Goal: Task Accomplishment & Management: Use online tool/utility

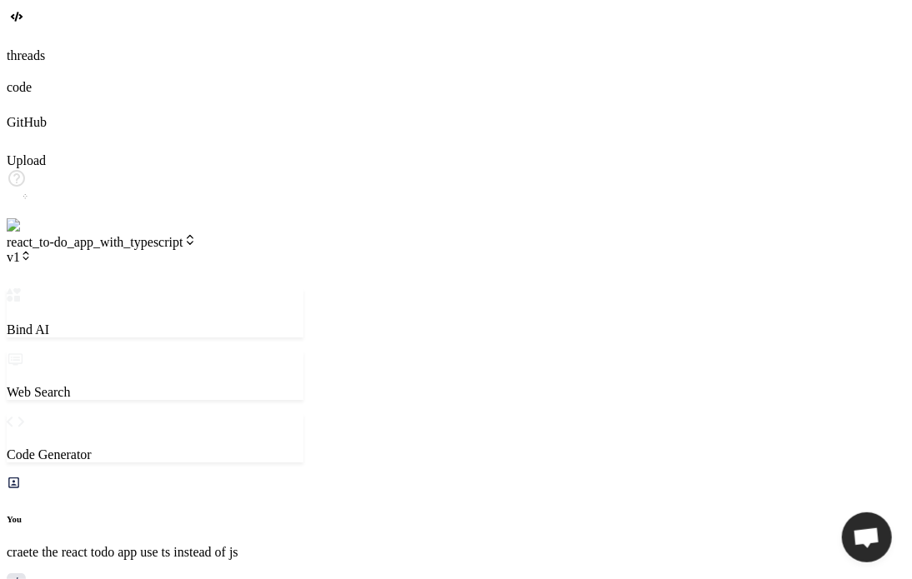
scroll to position [544, 0]
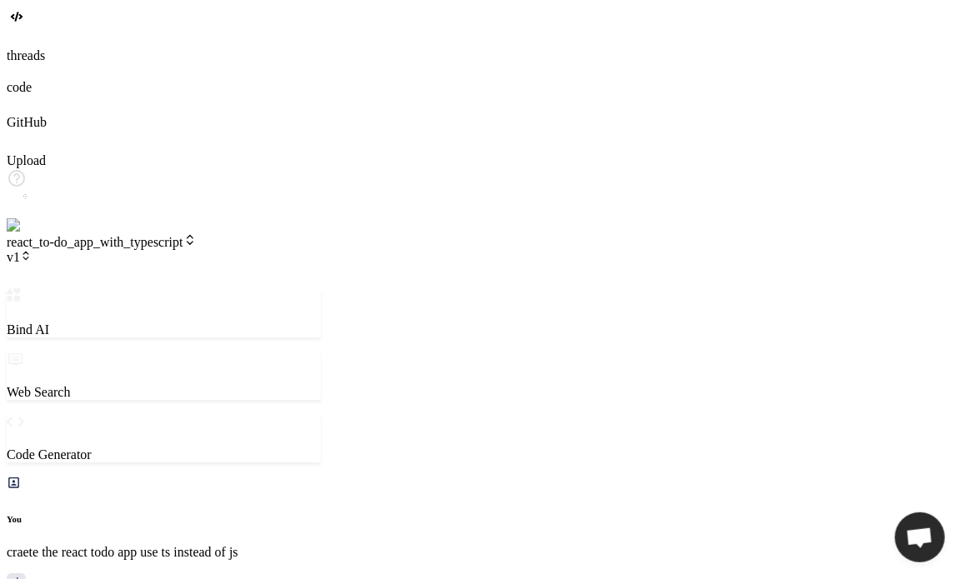
scroll to position [322, 0]
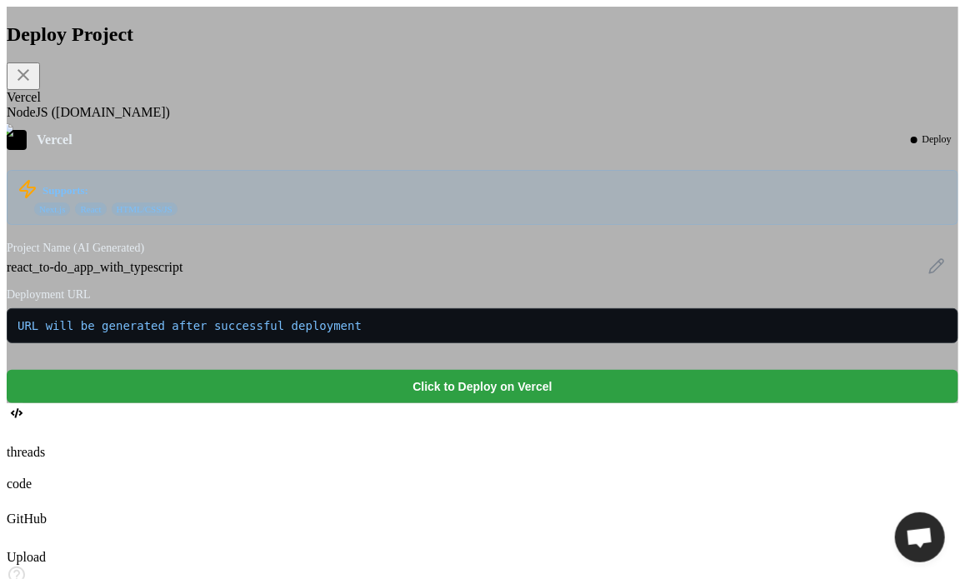
click at [572, 404] on button "Click to Deploy on Vercel" at bounding box center [483, 386] width 952 height 33
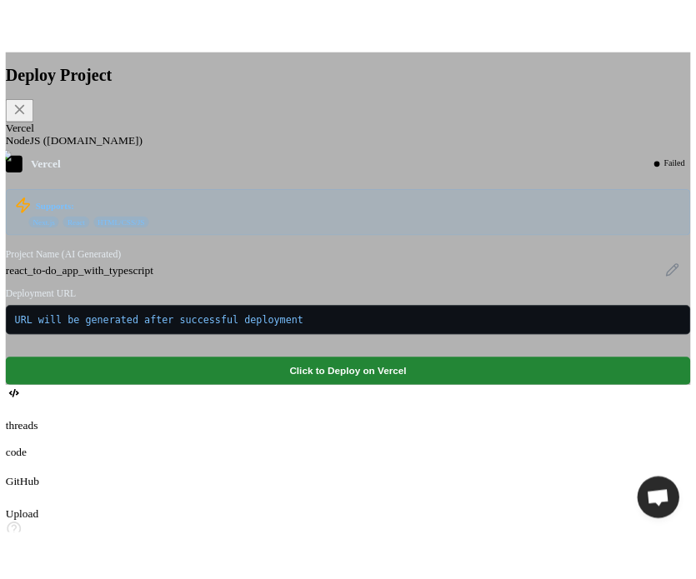
scroll to position [823, 0]
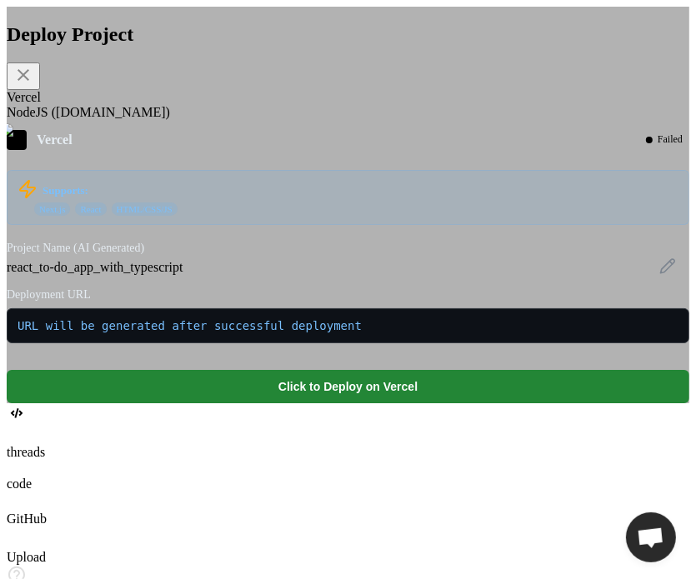
click at [33, 85] on icon at bounding box center [23, 75] width 20 height 20
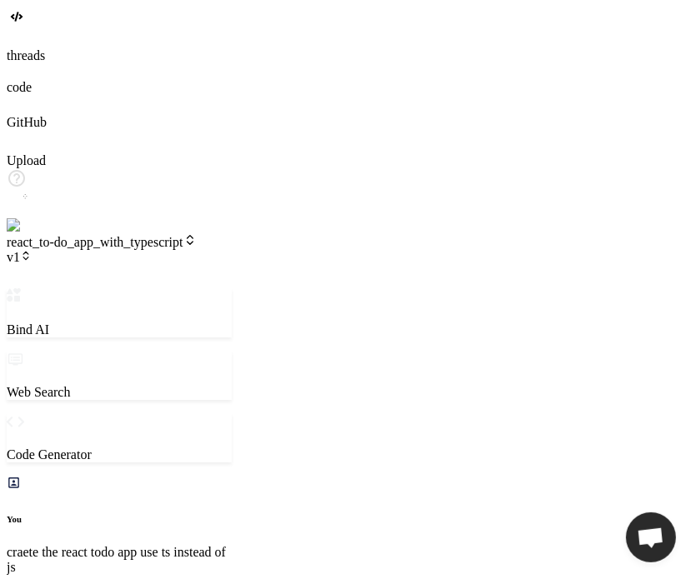
drag, startPoint x: 335, startPoint y: 139, endPoint x: 230, endPoint y: 128, distance: 105.7
click at [230, 288] on div "Bind AI Web Search Created with Pixso. Code Generator You craete the react todo…" at bounding box center [119, 557] width 225 height 539
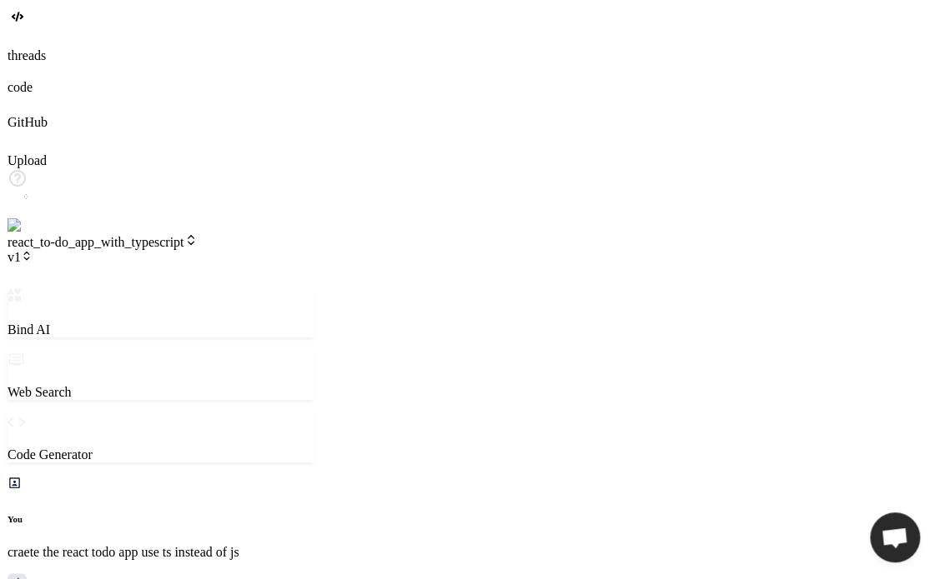
scroll to position [512, 0]
type textarea "x"
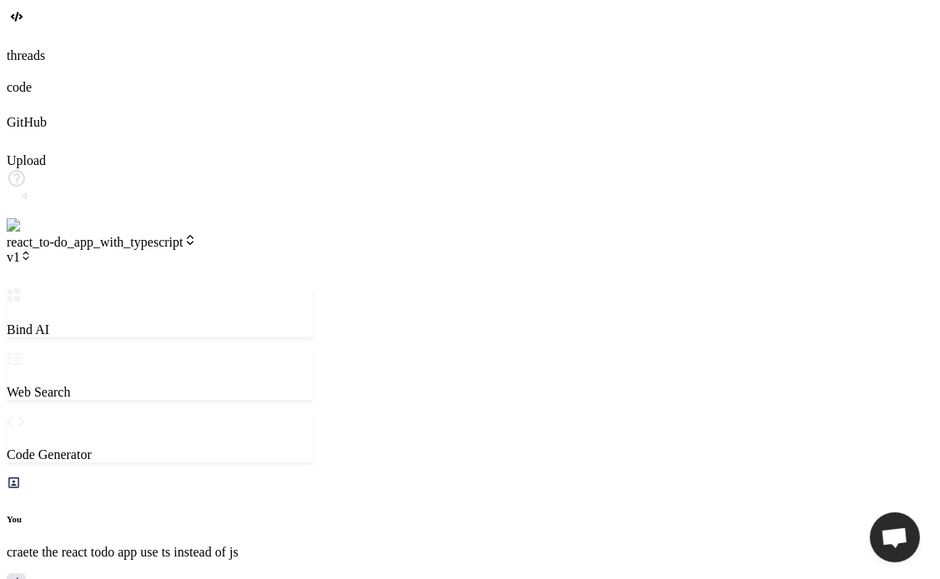
scroll to position [0, 0]
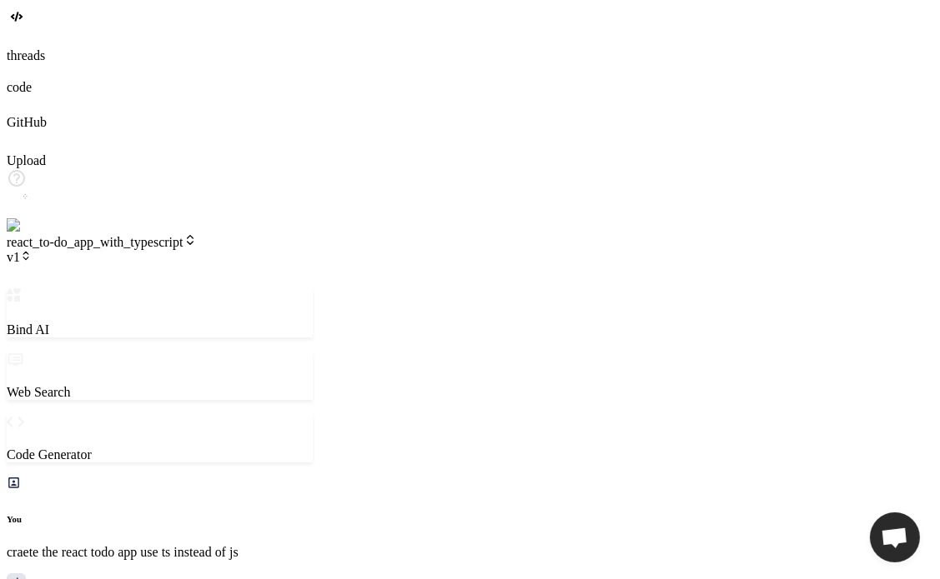
type textarea ""@vitejs/plugin-react": "^4.2.1", "eslint": "^8.57.0", "eslint-plugin-react-hoo…"
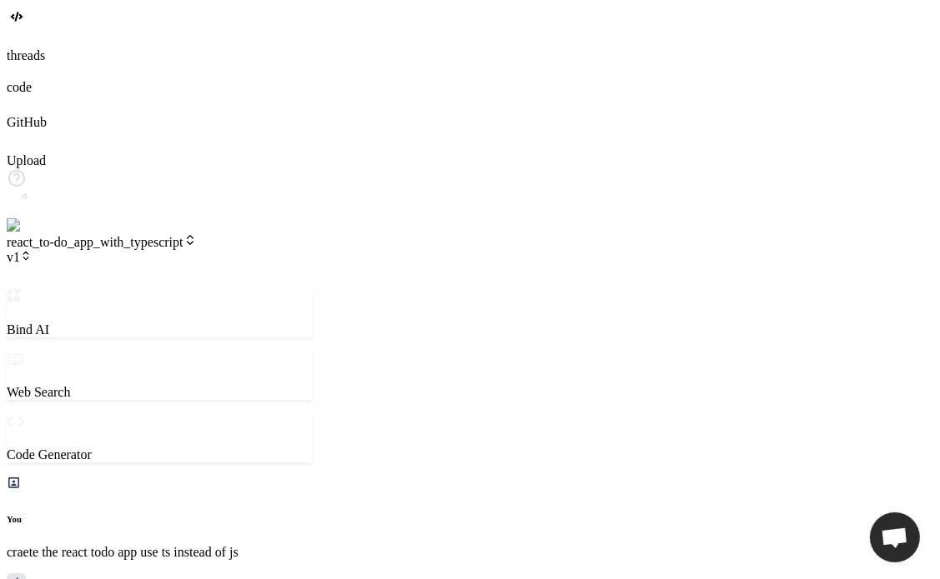
paste textarea "tsconfig.json"
type textarea "x"
type textarea "tsconfig.json"
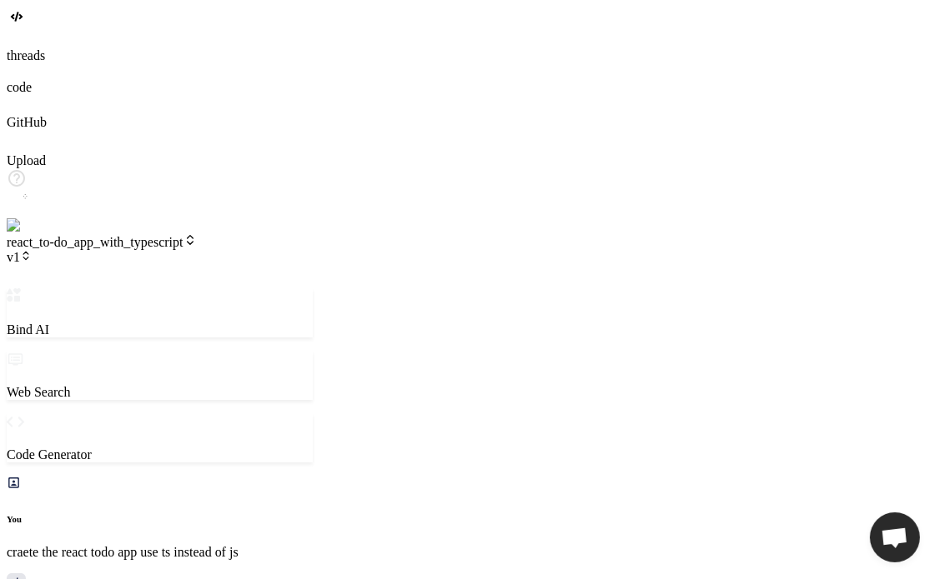
type textarea "x"
type textarea "tsconfig.json"
type textarea "x"
type textarea "tsconfig.json"
type textarea "x"
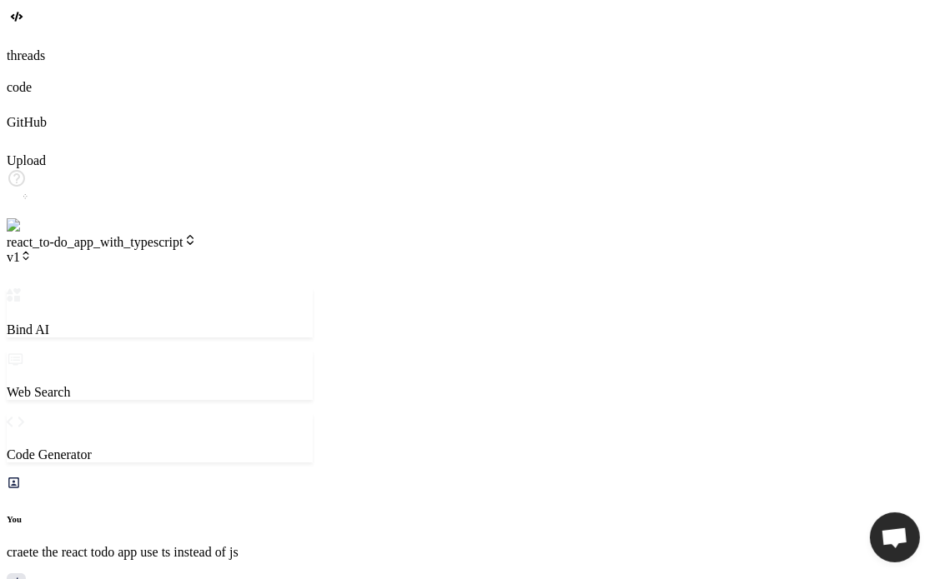
type textarea "x"
type textarea "p"
type textarea "x"
type textarea "pl"
type textarea "x"
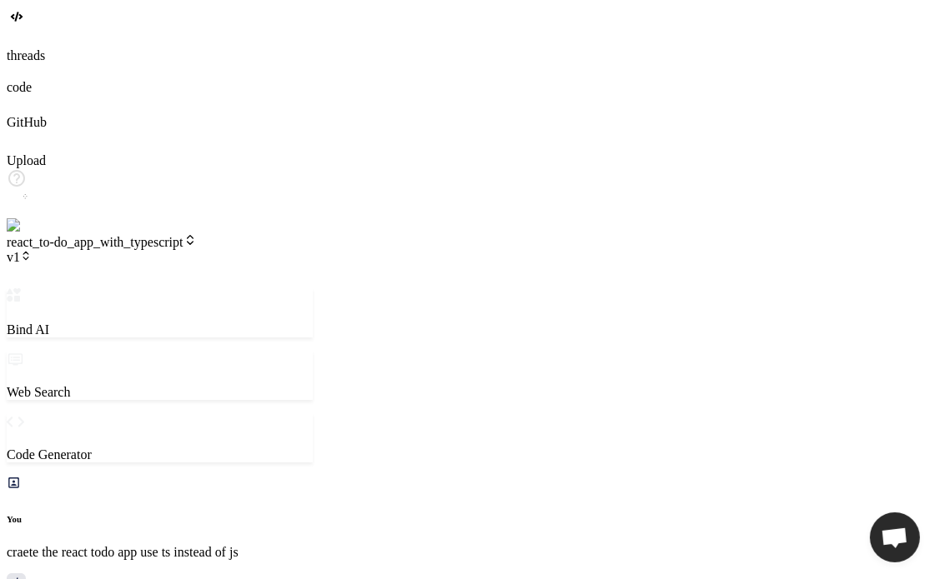
type textarea "ple"
type textarea "x"
type textarea "plea"
type textarea "x"
type textarea "pleas"
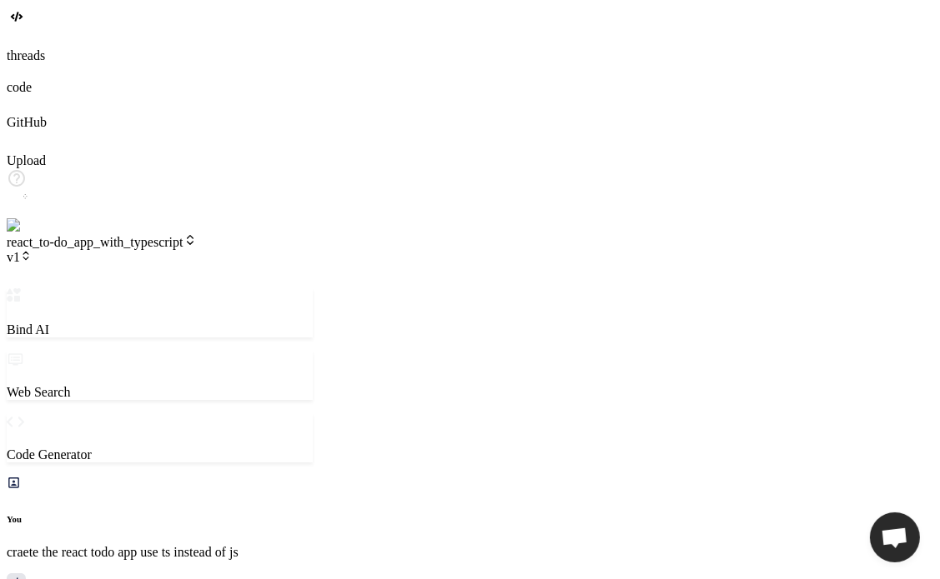
type textarea "x"
type textarea "please"
type textarea "x"
type textarea "please"
type textarea "x"
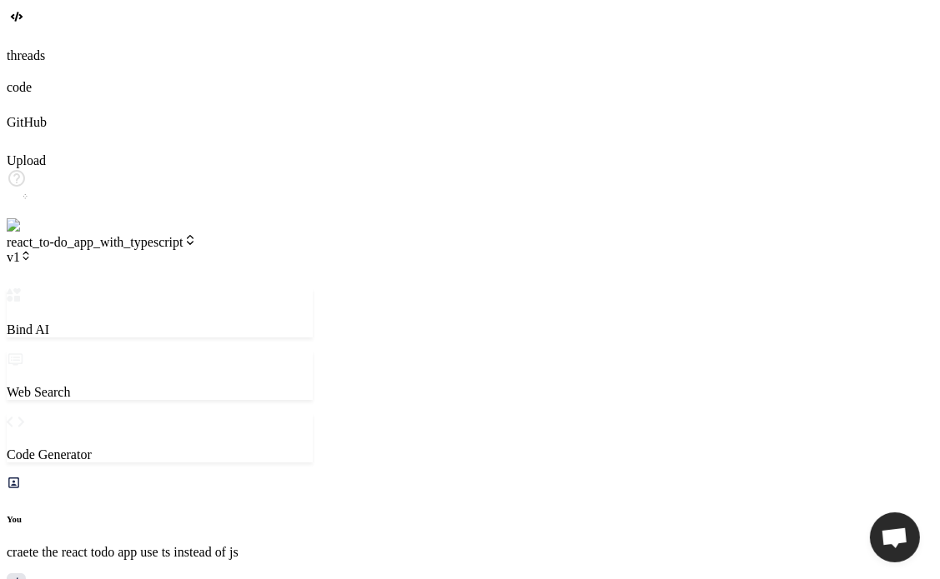
type textarea "please a"
type textarea "x"
type textarea "please al"
type textarea "x"
type textarea "please als"
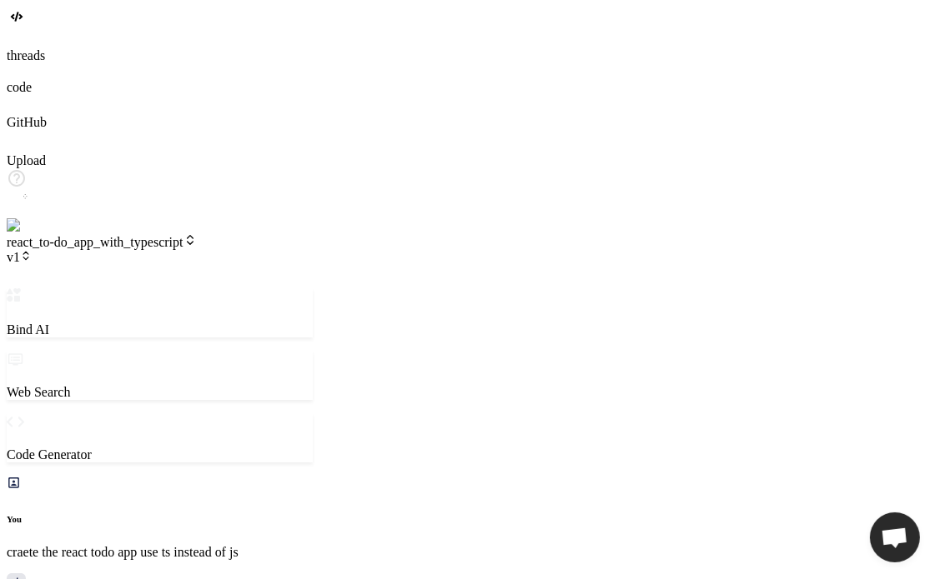
type textarea "x"
type textarea "please also"
type textarea "x"
type textarea "please also"
type textarea "x"
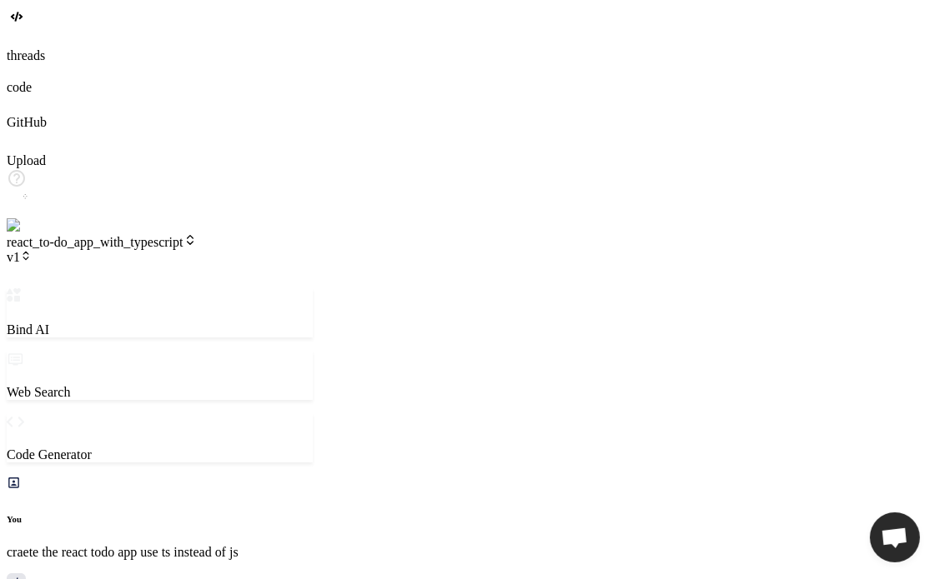
type textarea "please also g"
type textarea "x"
type textarea "please also gi"
type textarea "x"
type textarea "please also giv"
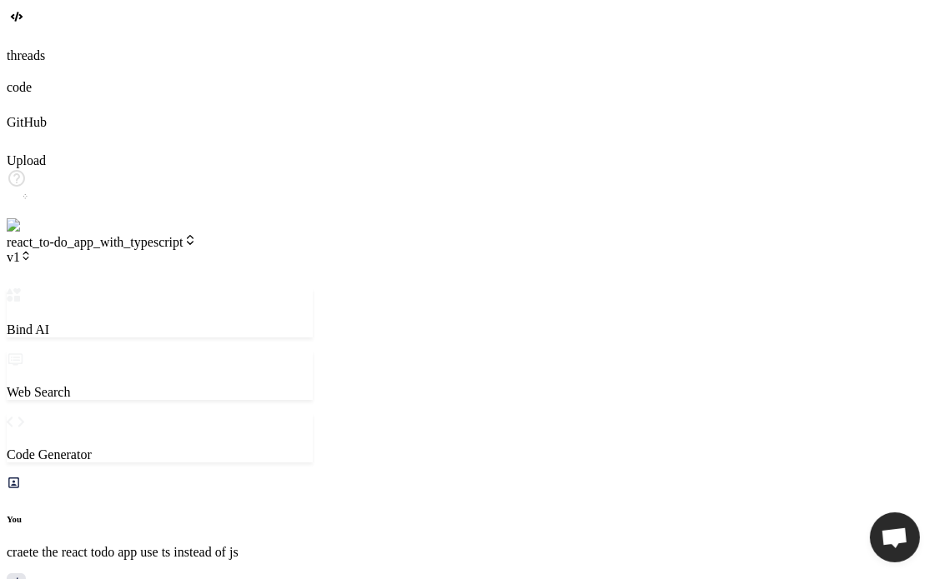
type textarea "x"
type textarea "please also give"
type textarea "x"
type textarea "please also give"
paste textarea "tsconfig.json"
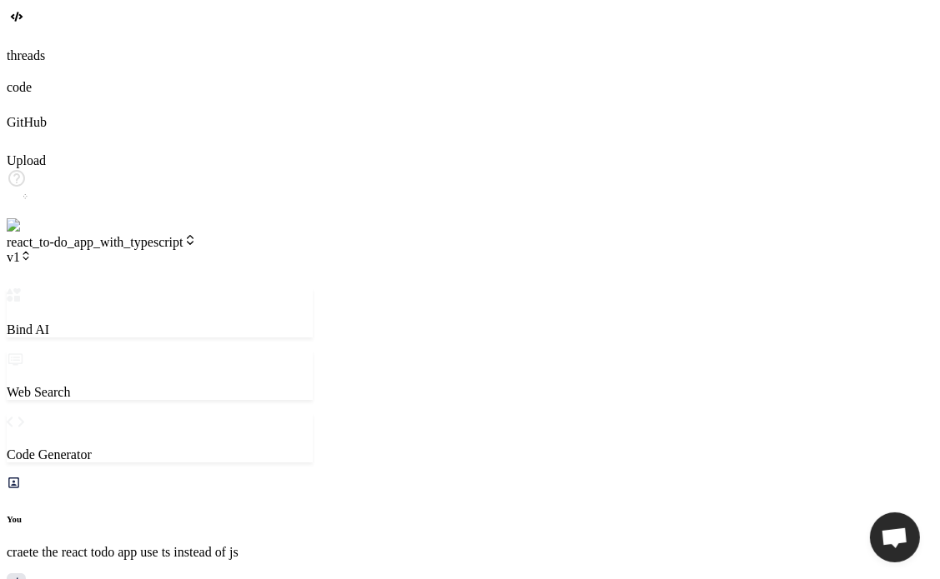
type textarea "x"
type textarea "please also give tsconfig.json"
type textarea "x"
type textarea "please also give tsconfig.json"
type textarea "x"
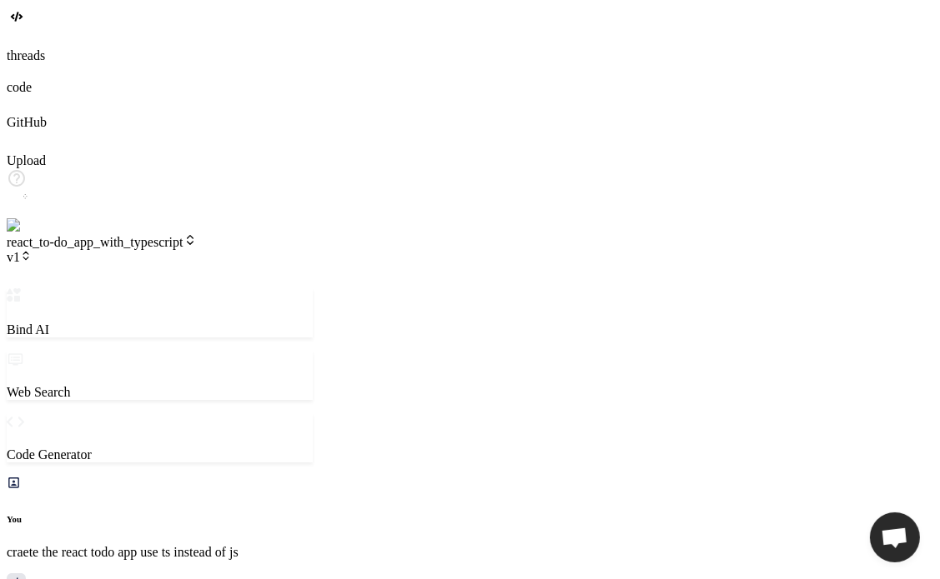
type textarea "please also give tsconfig.json fi"
type textarea "x"
type textarea "please also give tsconfig.json fil"
type textarea "x"
type textarea "please also give tsconfig.json file"
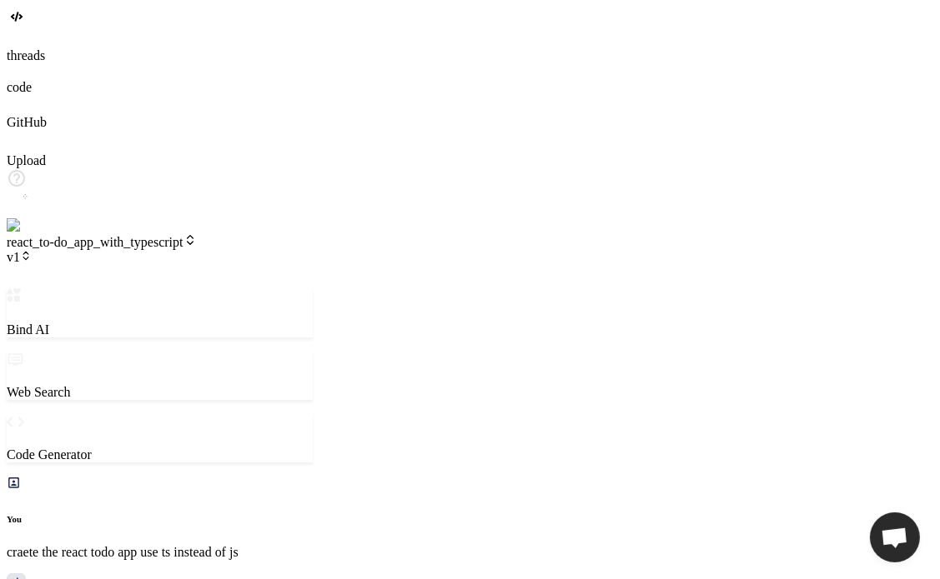
type textarea "x"
type textarea "please also give tsconfig.json file"
type textarea "x"
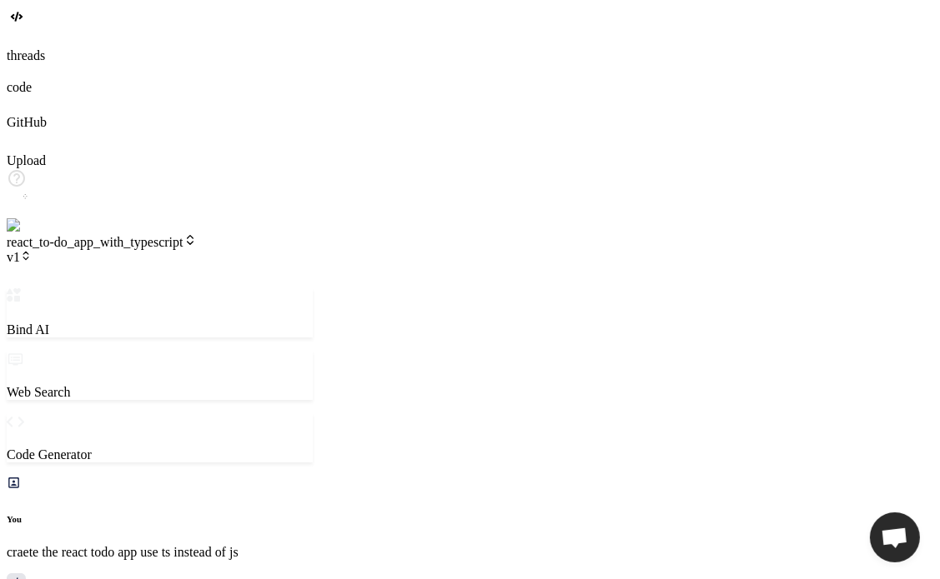
type textarea ""noFallthroughCasesInSwitch": true }, "include": ["src"], "references": [{ "pat…"
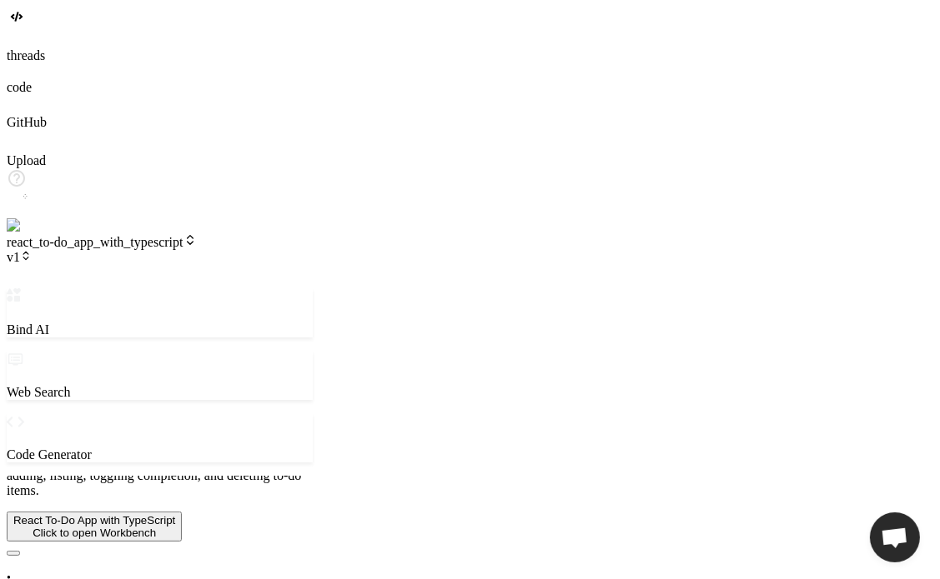
type textarea "x"
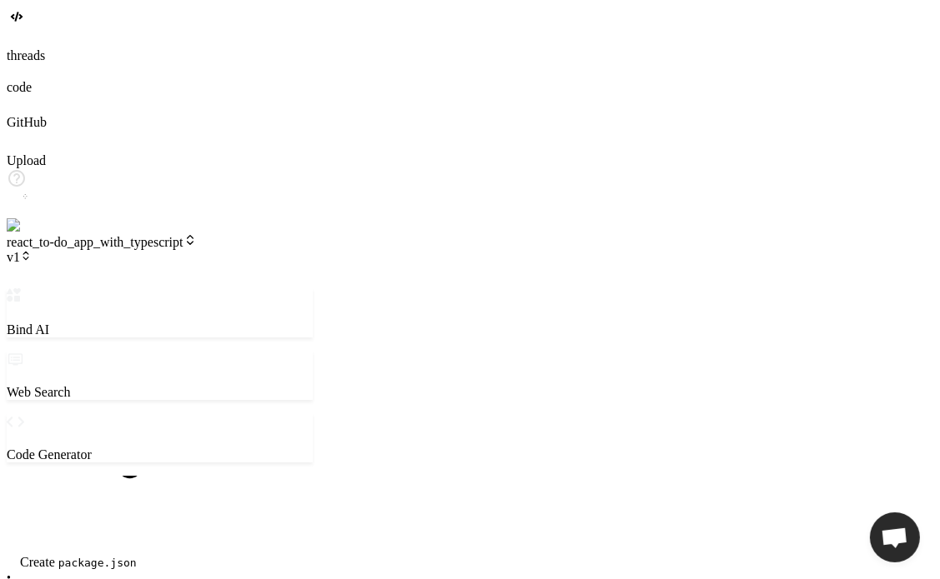
type textarea "x"
type textarea "import { defineConfig } from 'vite' import react from '@vitejs/plugin-react' //…"
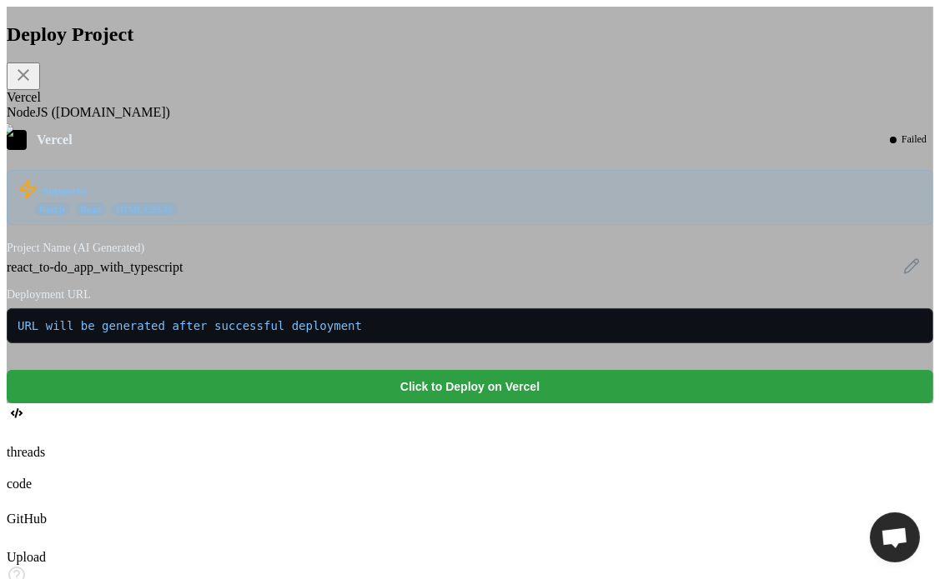
click at [584, 404] on button "Click to Deploy on Vercel" at bounding box center [470, 386] width 926 height 33
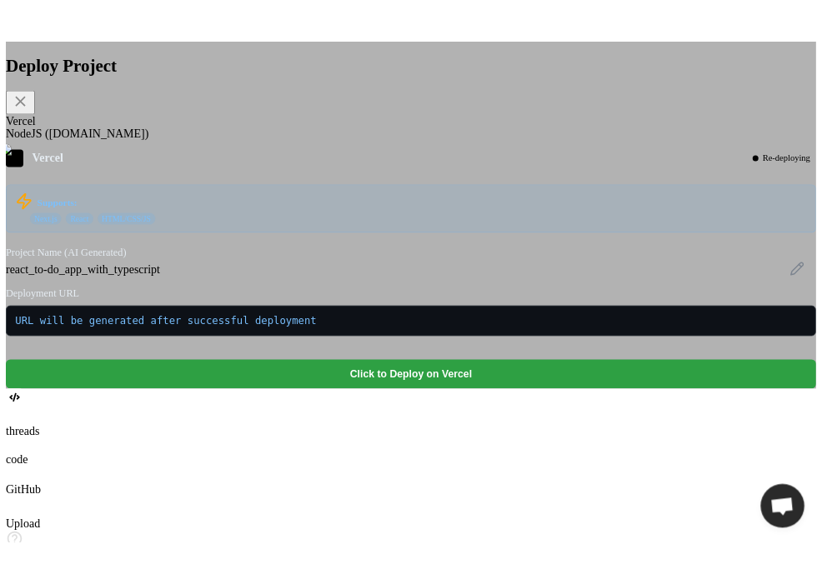
scroll to position [1306, 0]
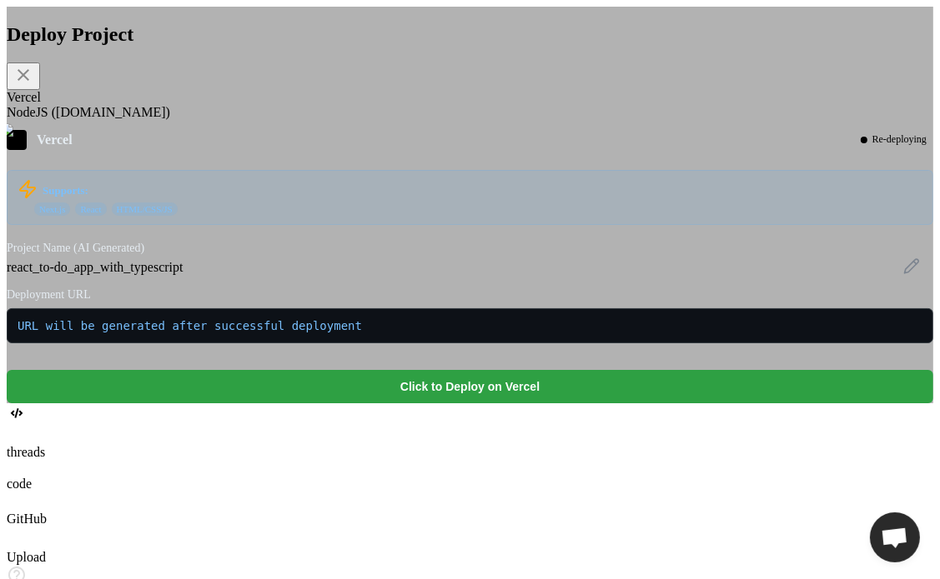
click at [477, 404] on button "Click to Deploy on Vercel" at bounding box center [470, 386] width 926 height 33
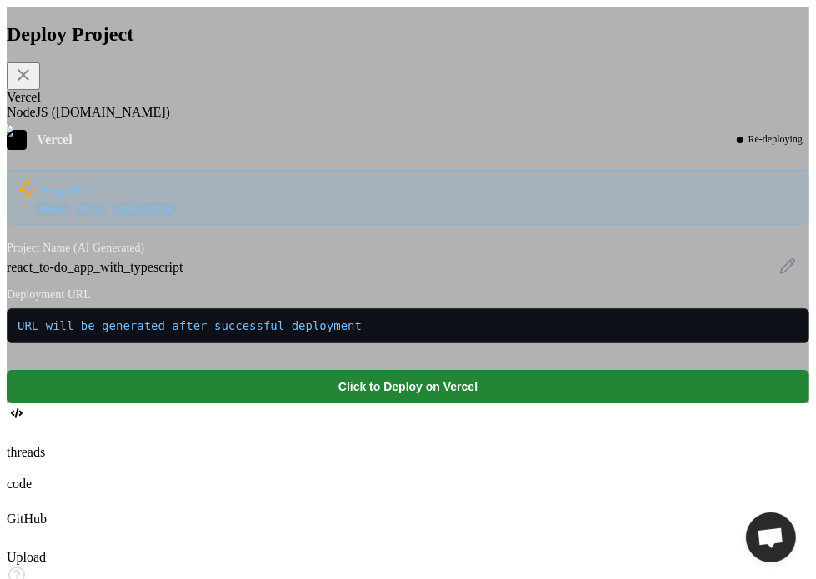
scroll to position [1471, 0]
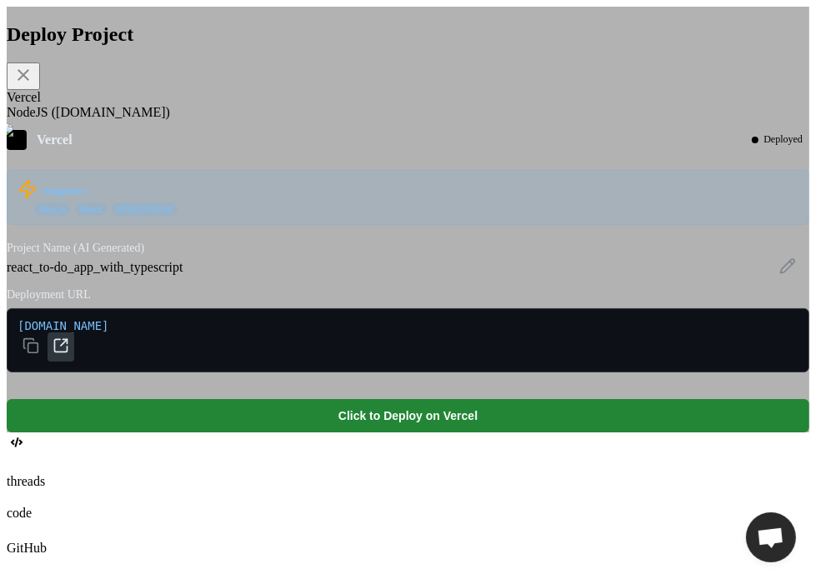
click at [68, 352] on icon at bounding box center [61, 345] width 13 height 13
click at [756, 270] on div "Deploy Project Vercel NodeJS (Fly.io) Vercel Re-deploying Supports: Next.js Rea…" at bounding box center [408, 220] width 803 height 426
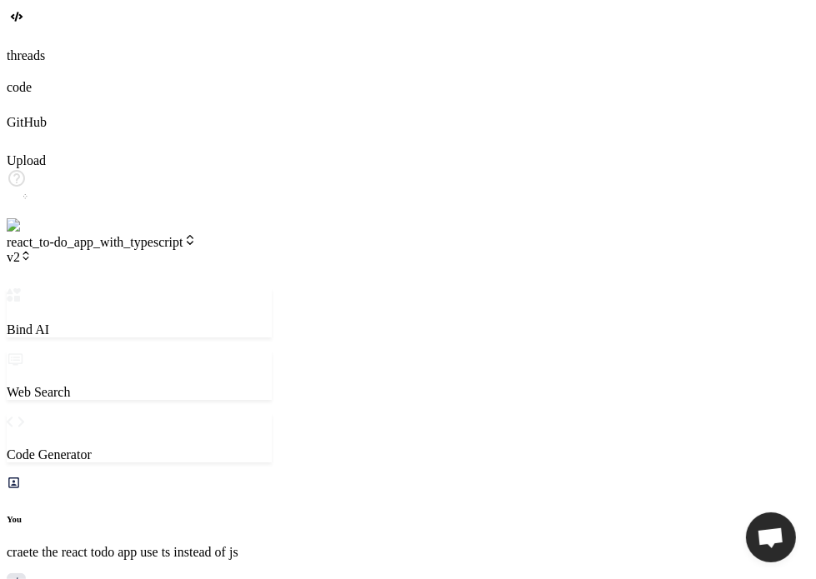
scroll to position [1471, 0]
type textarea "x"
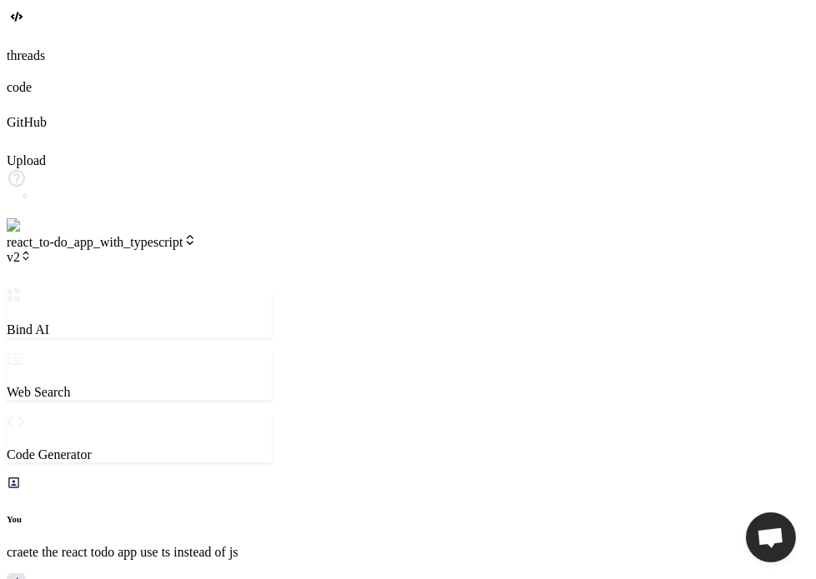
scroll to position [17, 0]
click at [32, 250] on span "v2" at bounding box center [19, 257] width 25 height 14
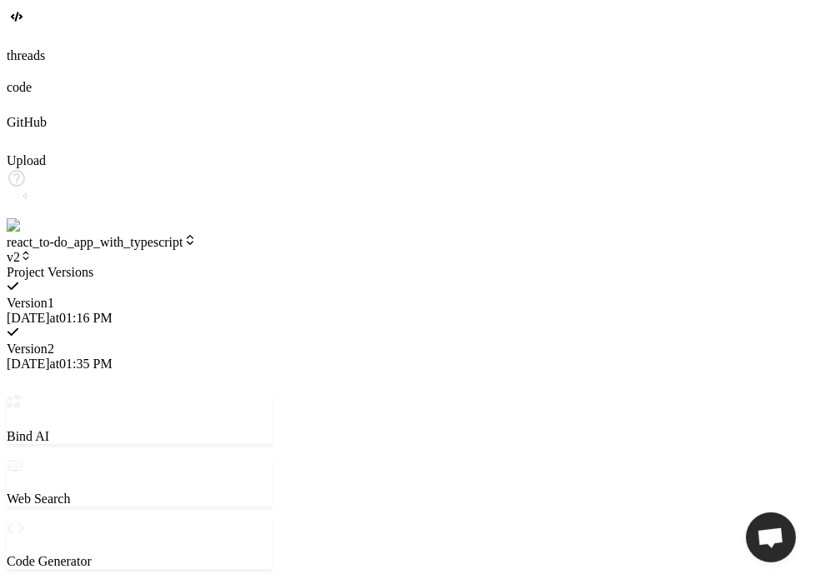
click at [272, 265] on div at bounding box center [139, 265] width 265 height 0
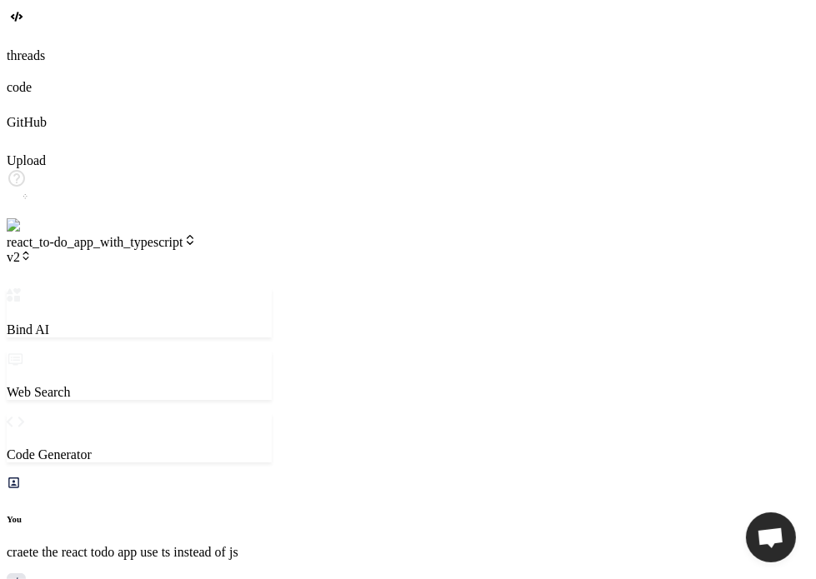
click at [7, 63] on div "threads" at bounding box center [408, 46] width 803 height 33
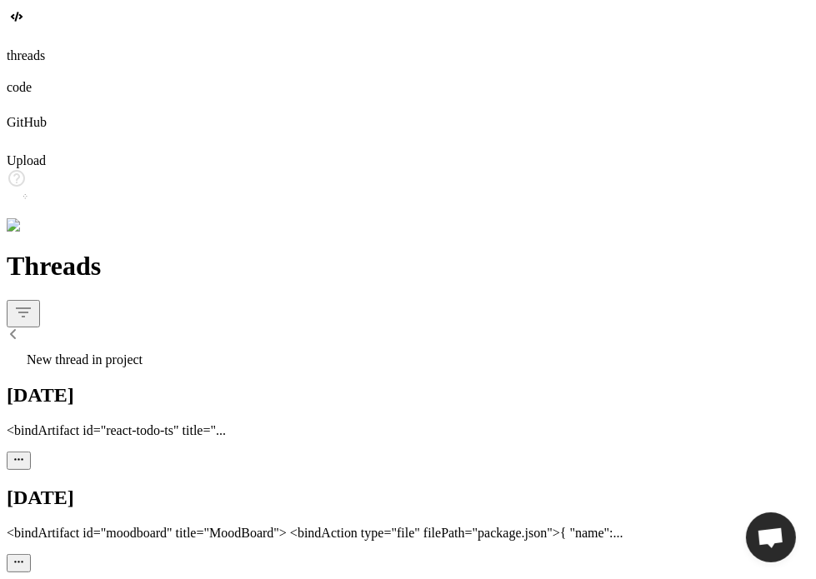
click at [168, 344] on div "New thread in project" at bounding box center [408, 355] width 803 height 23
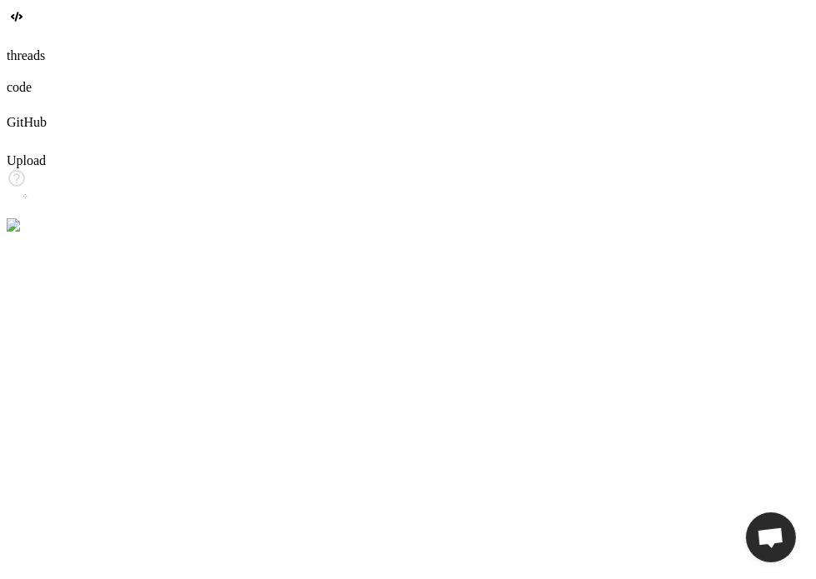
scroll to position [960, 0]
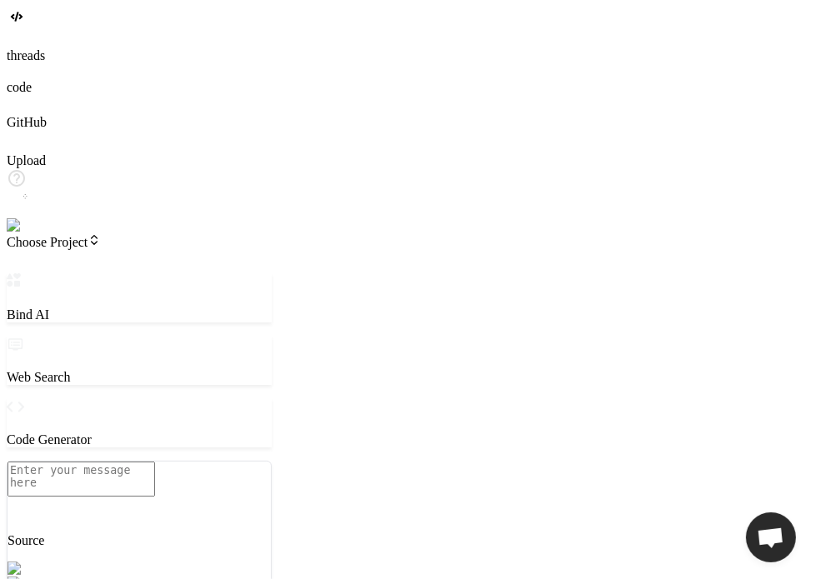
click at [114, 476] on textarea at bounding box center [82, 479] width 148 height 35
type textarea "x"
type textarea "c"
type textarea "x"
type textarea "cr"
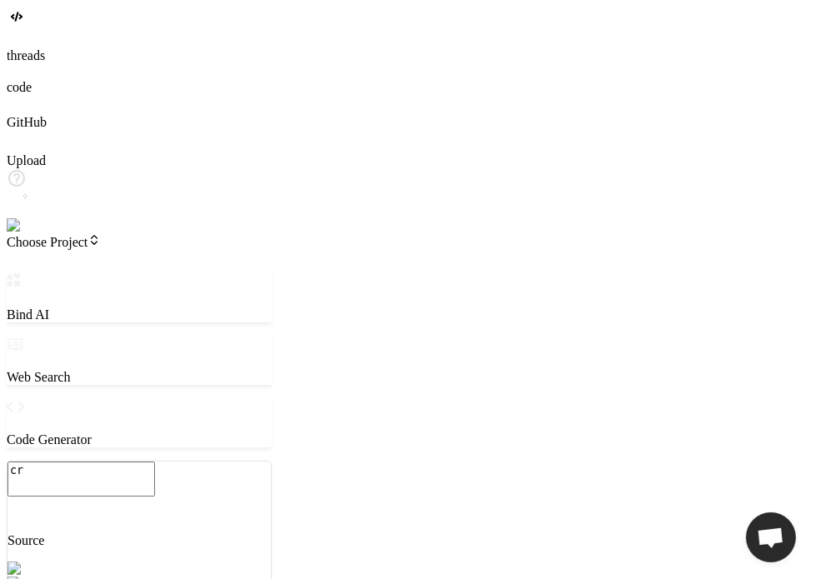
type textarea "x"
type textarea "cre"
type textarea "x"
type textarea "crea"
type textarea "x"
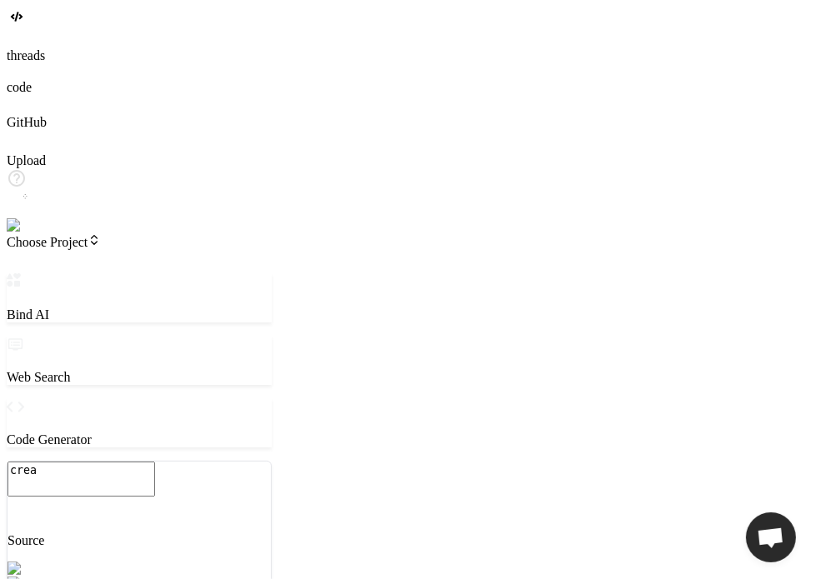
type textarea "crear"
type textarea "x"
type textarea "creare"
type textarea "x"
type textarea "creare"
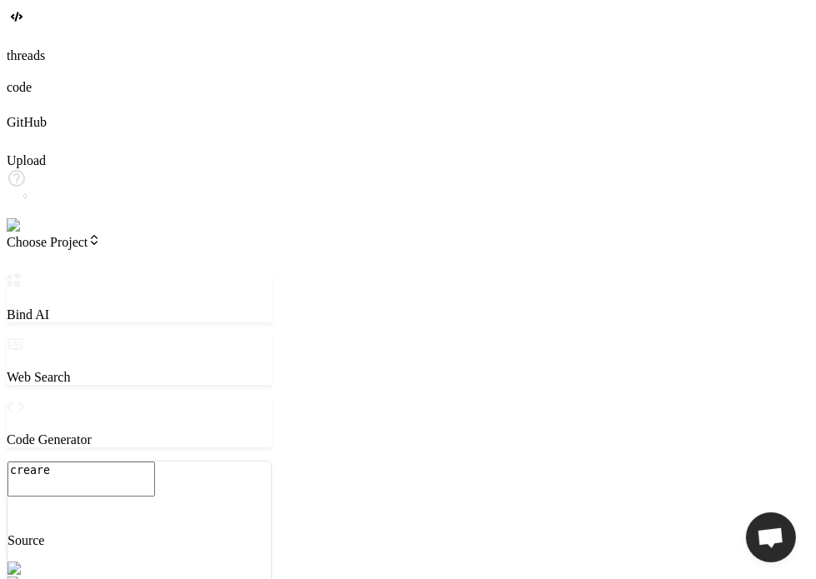
click at [154, 469] on textarea "creare" at bounding box center [82, 479] width 148 height 35
type textarea "x"
type textarea "creare"
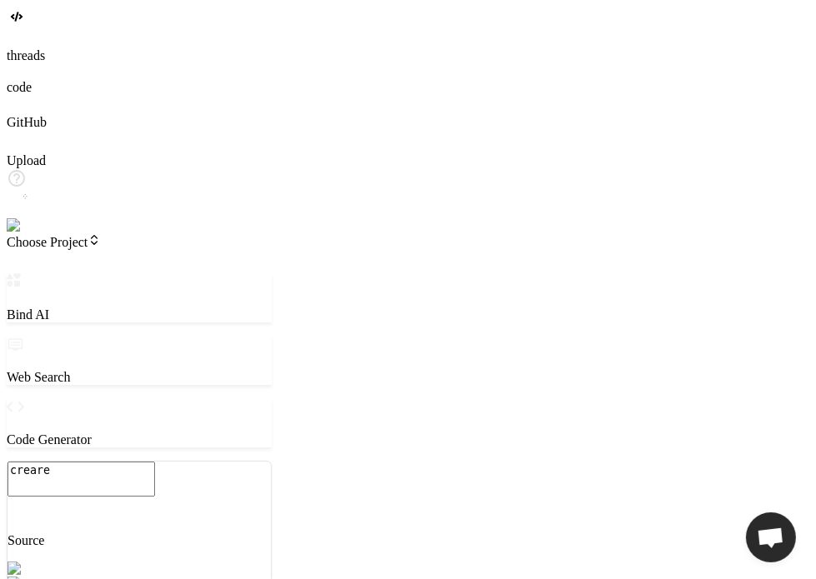
type textarea "x"
type textarea "crear"
type textarea "x"
type textarea "crea"
type textarea "x"
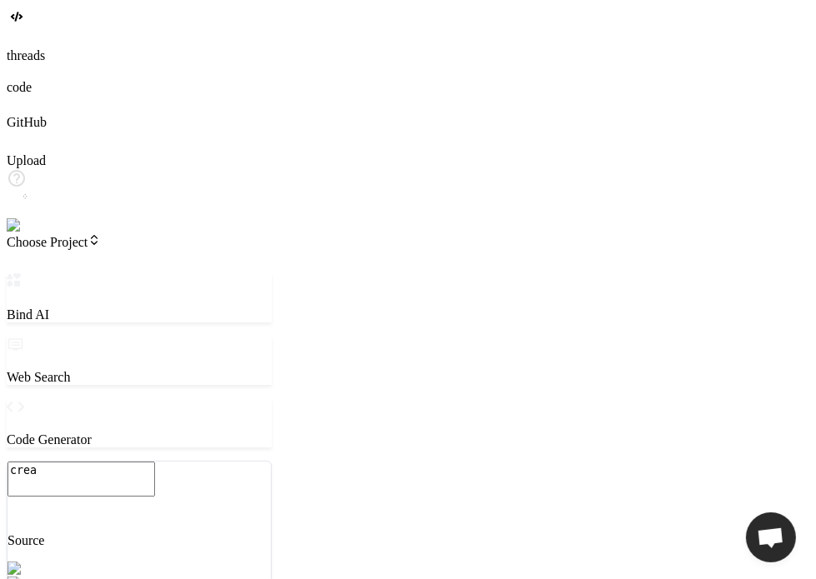
type textarea "cre"
type textarea "x"
type textarea "crea"
type textarea "x"
type textarea "creat"
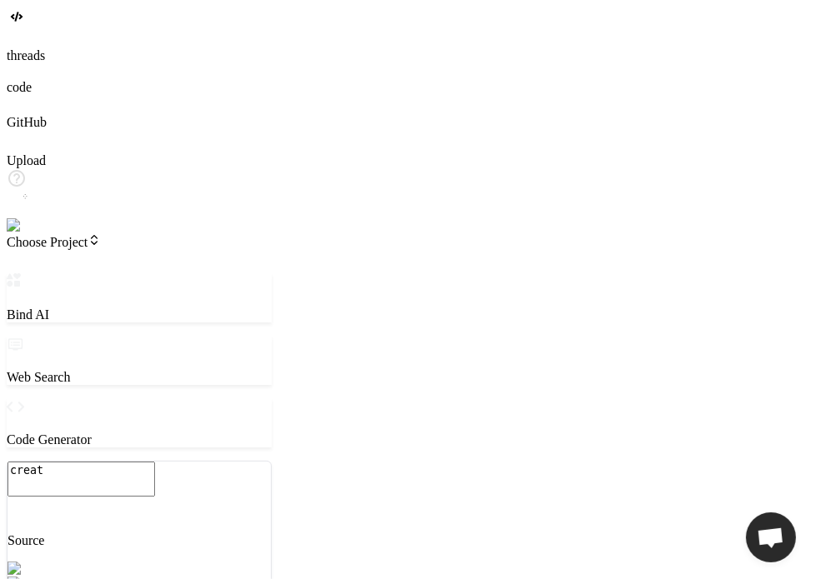
type textarea "x"
type textarea "create"
type textarea "x"
type textarea "create"
type textarea "x"
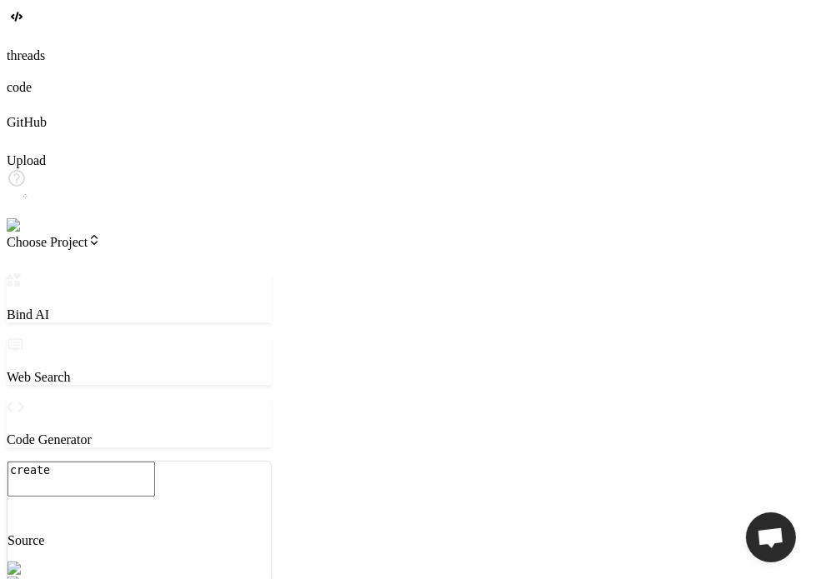
type textarea "create n"
type textarea "x"
type textarea "create ne"
type textarea "x"
type textarea "create nex"
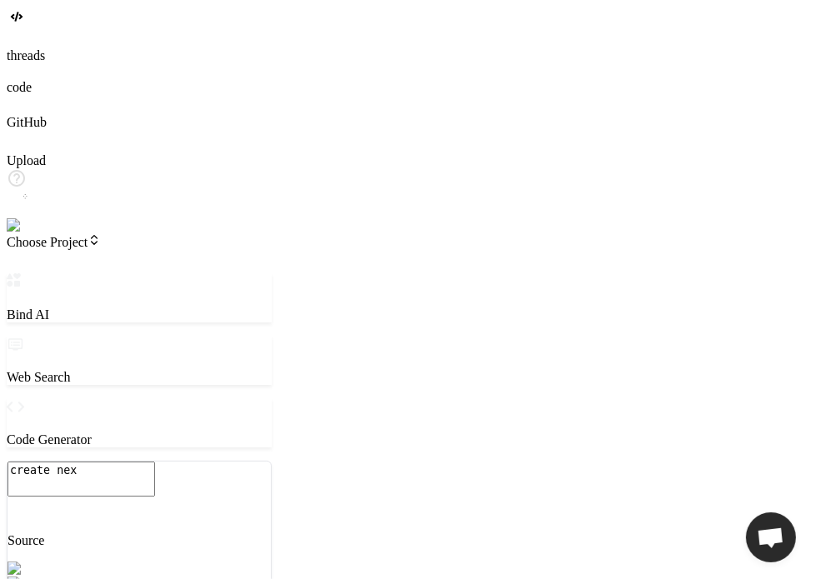
type textarea "x"
type textarea "create next"
type textarea "x"
type textarea "create next"
type textarea "x"
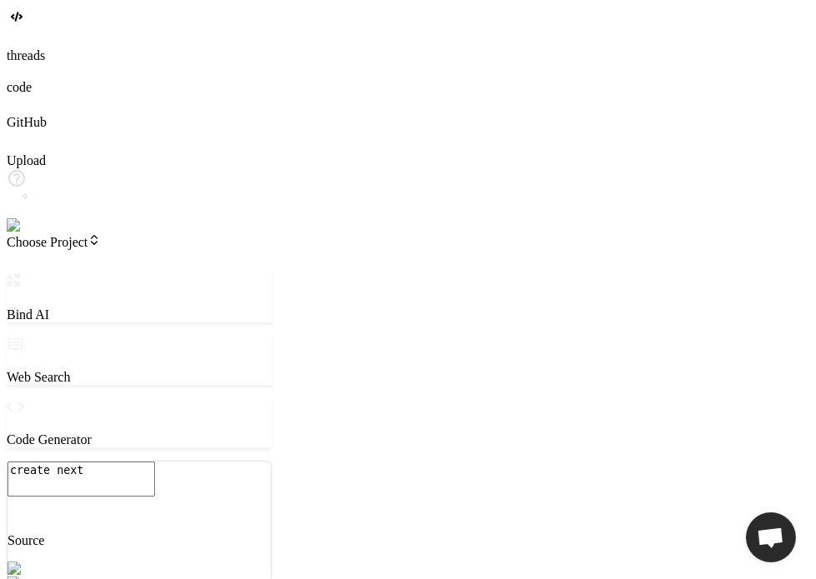
type textarea "create next j"
type textarea "x"
type textarea "create next js"
type textarea "x"
type textarea "create next js"
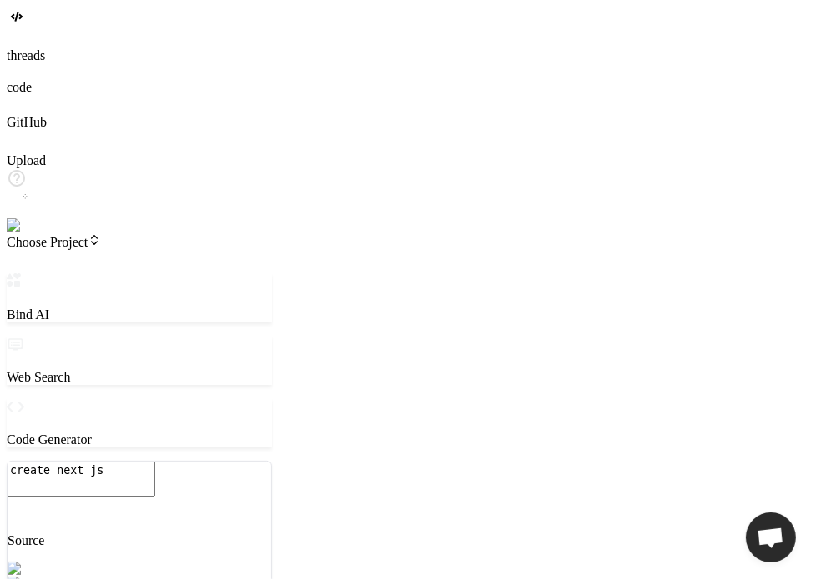
type textarea "x"
type textarea "create next js t"
type textarea "x"
type textarea "create next js"
type textarea "x"
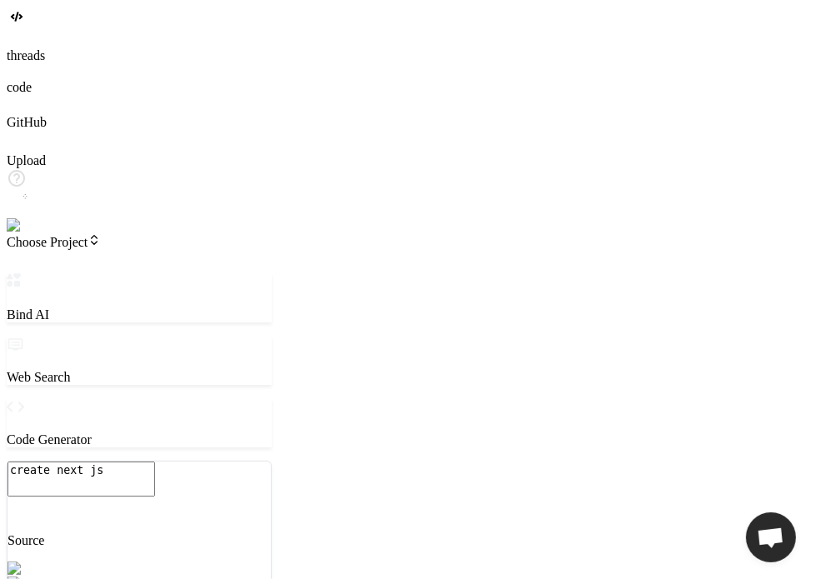
type textarea "create next js s"
type textarea "x"
type textarea "create next js si"
type textarea "x"
type textarea "create next js s"
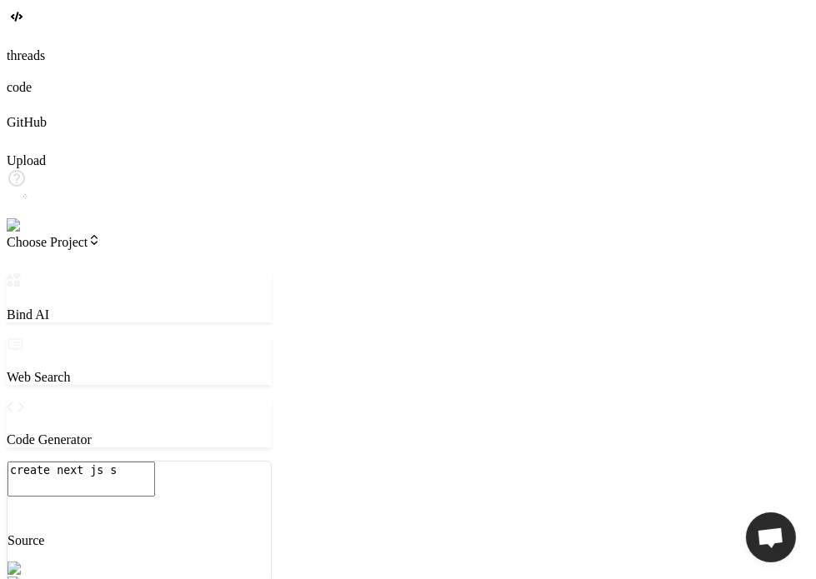
type textarea "x"
type textarea "create next js"
type textarea "x"
type textarea "create next js t"
type textarea "x"
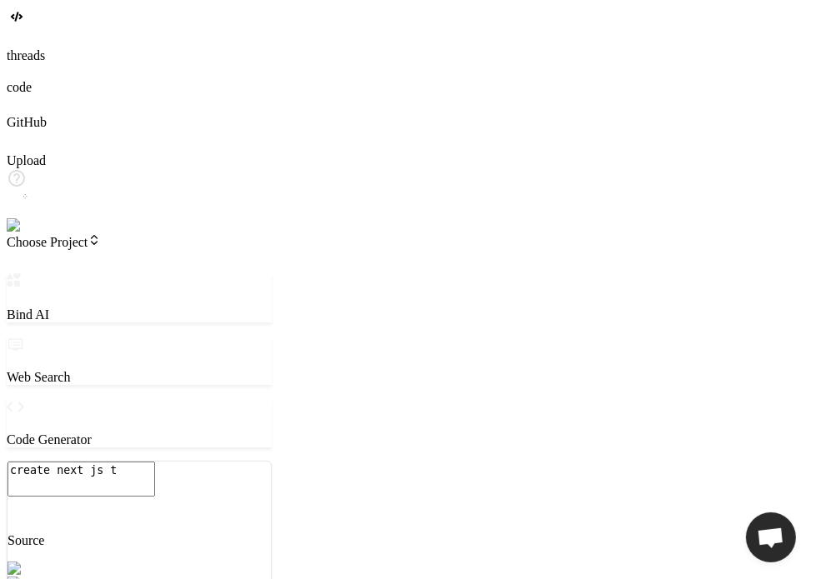
type textarea "create next js to"
type textarea "x"
type textarea "create next js tod"
type textarea "x"
type textarea "create next js todo"
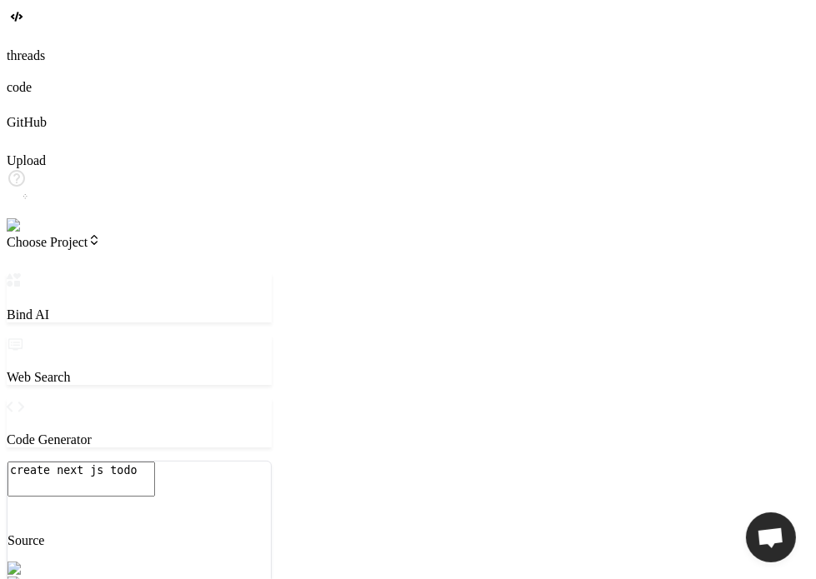
type textarea "x"
type textarea "create next js todo"
type textarea "x"
type textarea "create next js todo a"
type textarea "x"
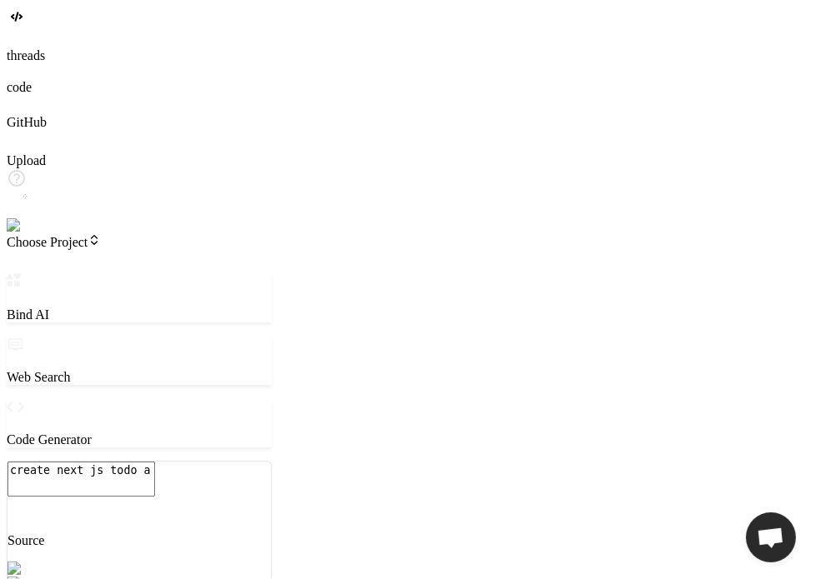
type textarea "create next js todo ap"
type textarea "x"
type textarea "create next js todo app"
type textarea "x"
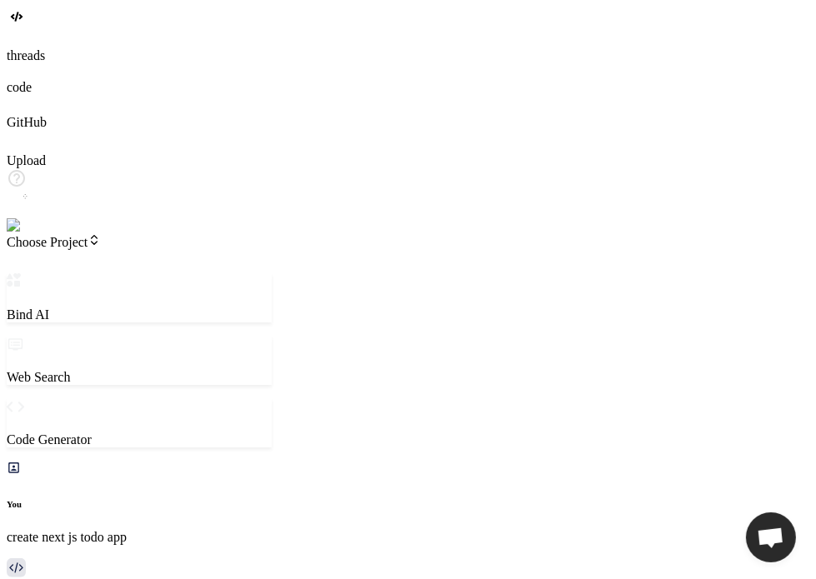
type textarea "x"
type textarea "y"
type textarea "x"
type textarea "ye"
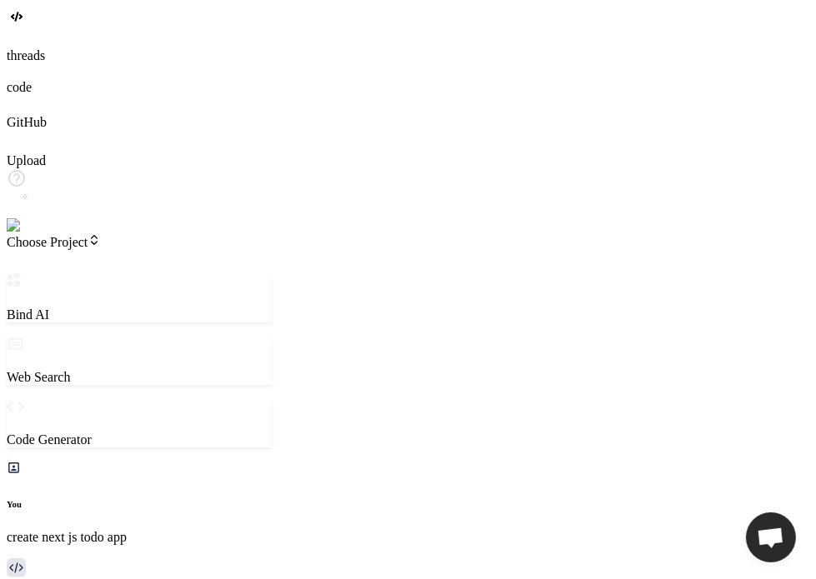
type textarea "x"
type textarea "yes"
type textarea "x"
type textarea "yes"
type textarea "x"
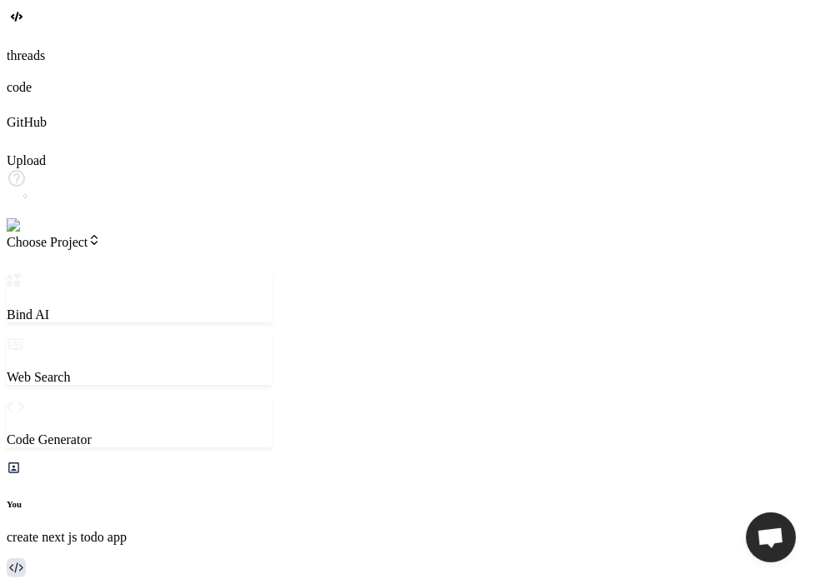
scroll to position [440, 0]
type textarea "x"
type textarea "c"
type textarea "x"
type textarea "cre"
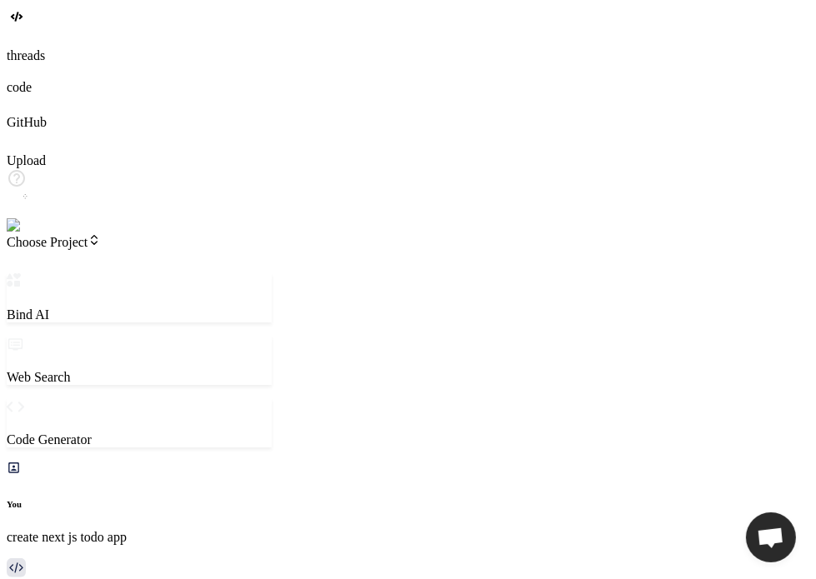
type textarea "x"
type textarea "crea"
type textarea "x"
type textarea "creat"
type textarea "x"
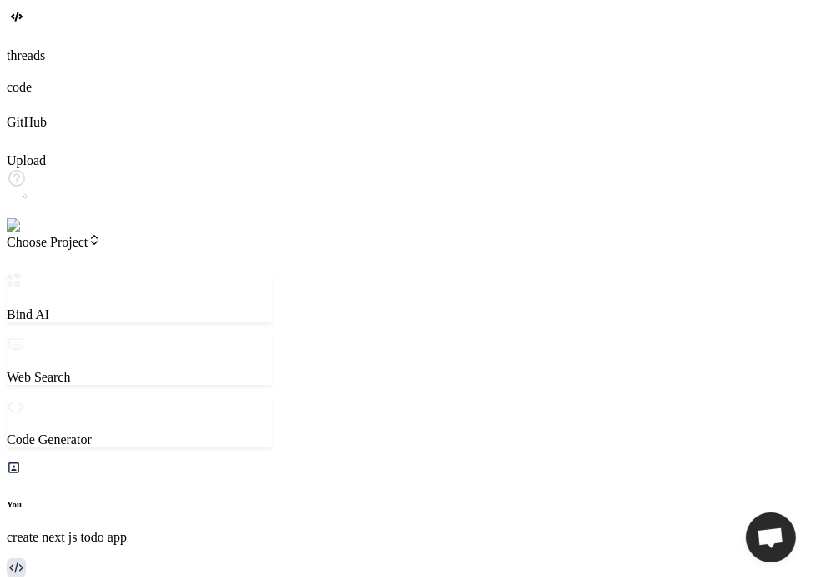
type textarea "create"
type textarea "x"
type textarea "create"
type textarea "x"
type textarea "create a"
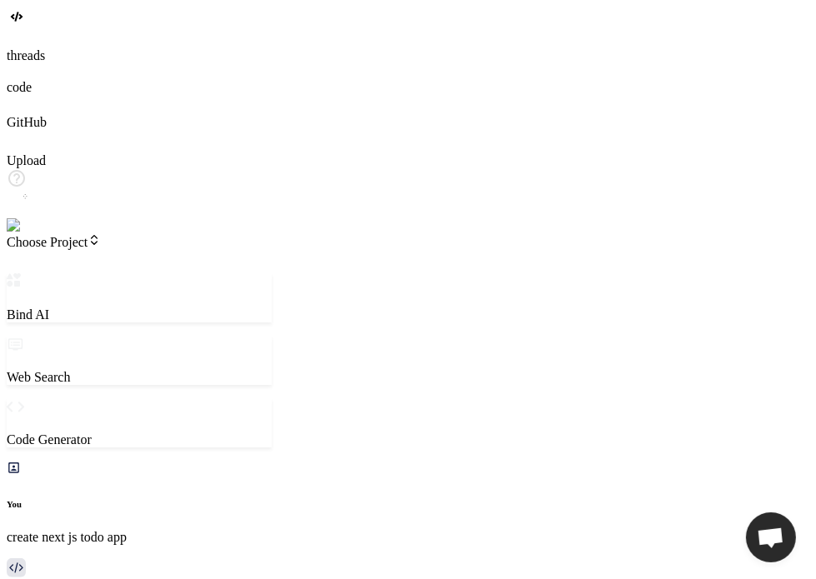
type textarea "x"
type textarea "create a"
type textarea "x"
type textarea "create a n"
type textarea "x"
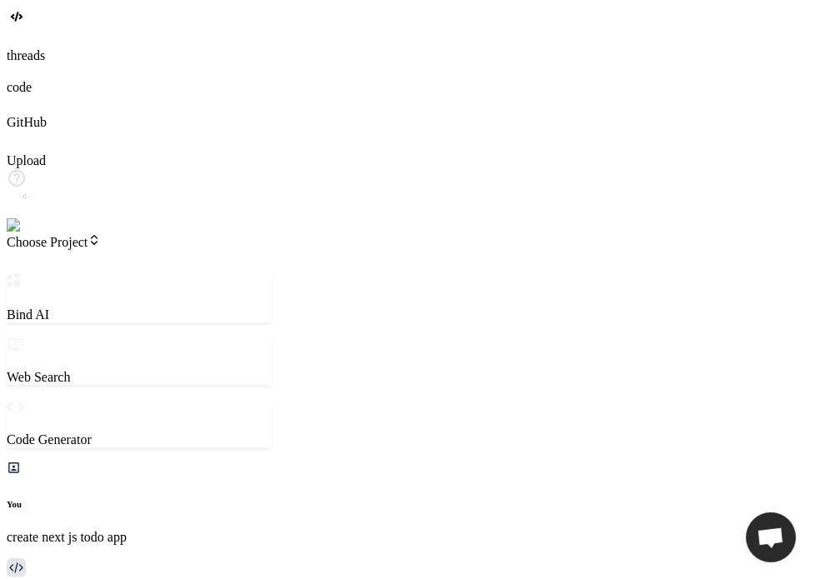
type textarea "create a ne"
type textarea "x"
type textarea "create a nex"
type textarea "x"
type textarea "create a next"
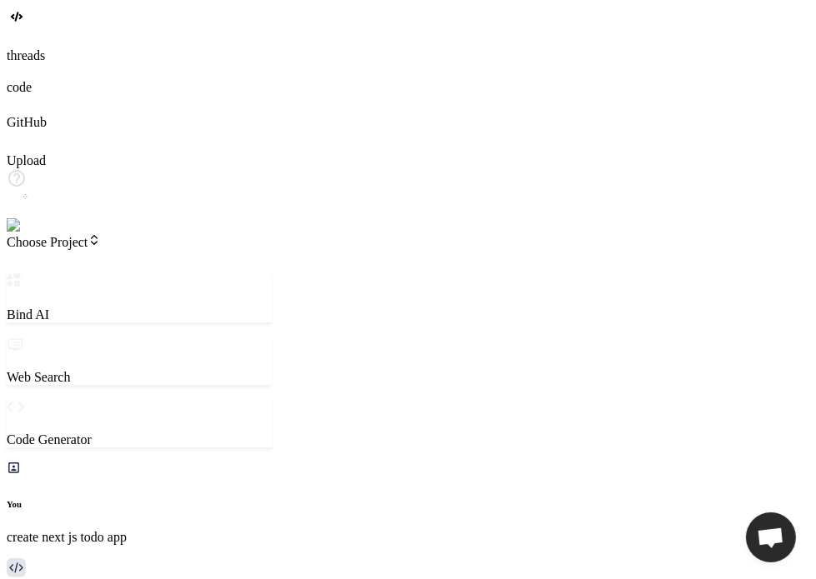
type textarea "x"
type textarea "create a next"
type textarea "x"
type textarea "create a next j"
type textarea "x"
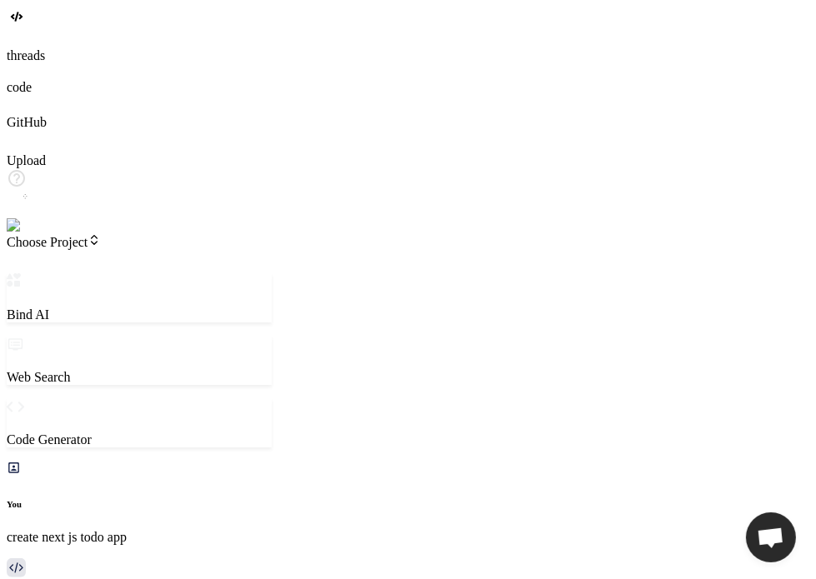
type textarea "create a next js"
type textarea "x"
type textarea "create a next js"
type textarea "x"
type textarea "create a next js t"
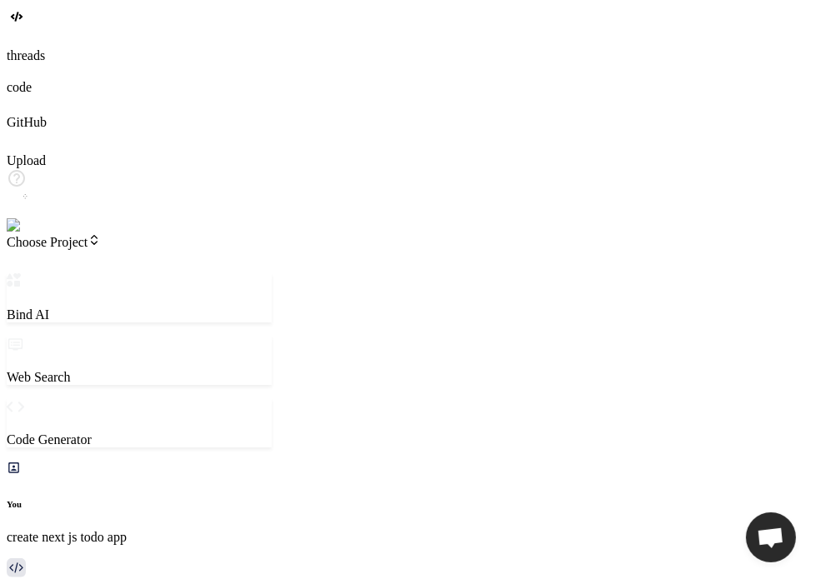
type textarea "x"
type textarea "create a next js to"
type textarea "x"
type textarea "create a next js tod"
type textarea "x"
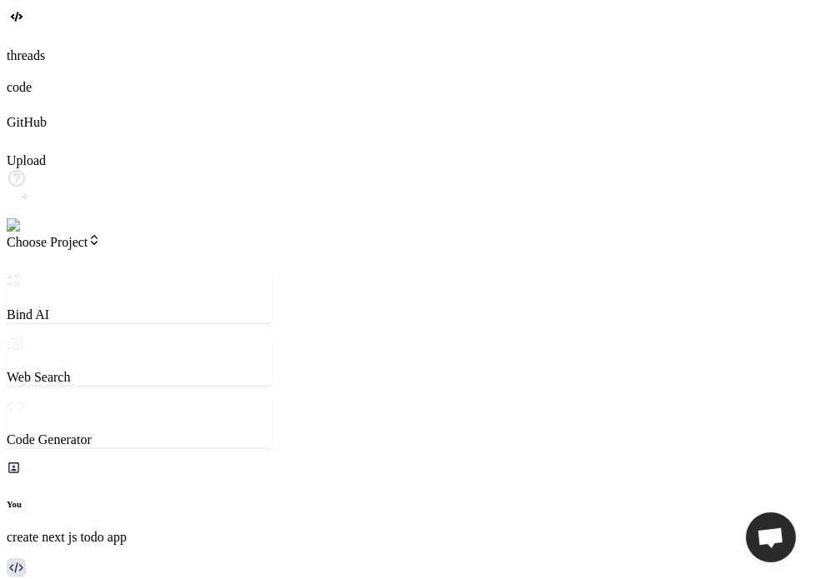
type textarea "create a next js todo"
type textarea "x"
type textarea "create a next js todo"
type textarea "x"
type textarea "create a next js todo a"
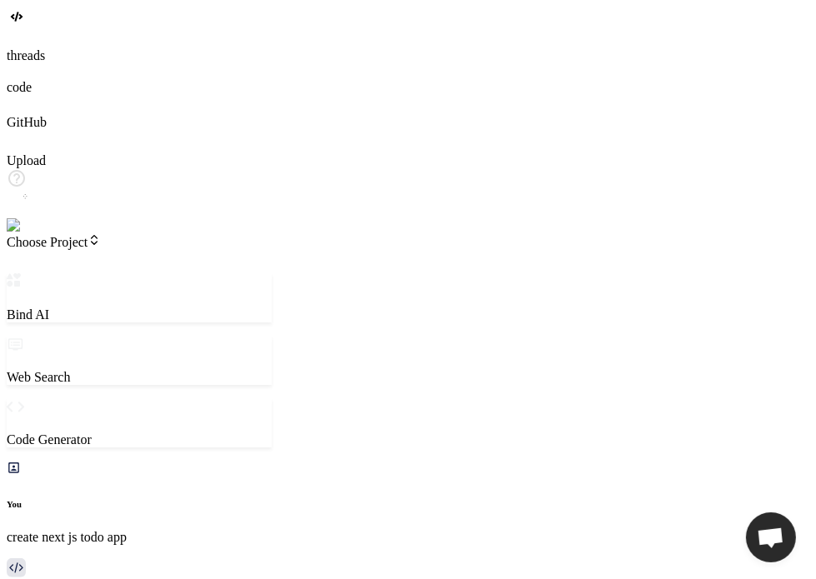
type textarea "x"
type textarea "create a next js todo ap"
type textarea "x"
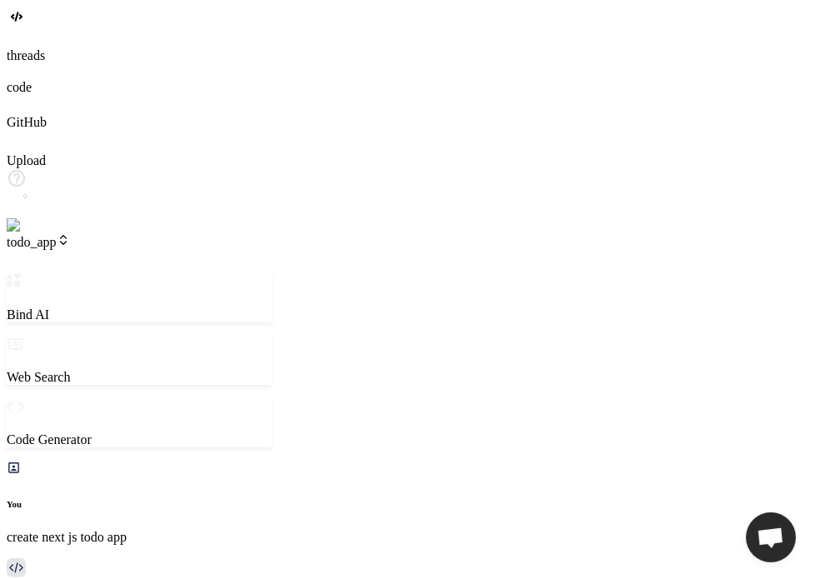
scroll to position [1301, 0]
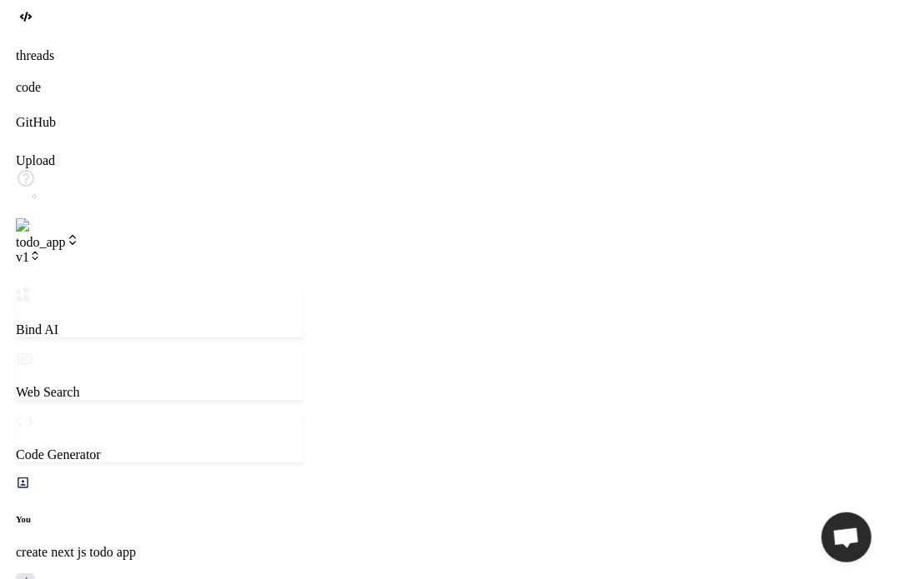
scroll to position [752, 0]
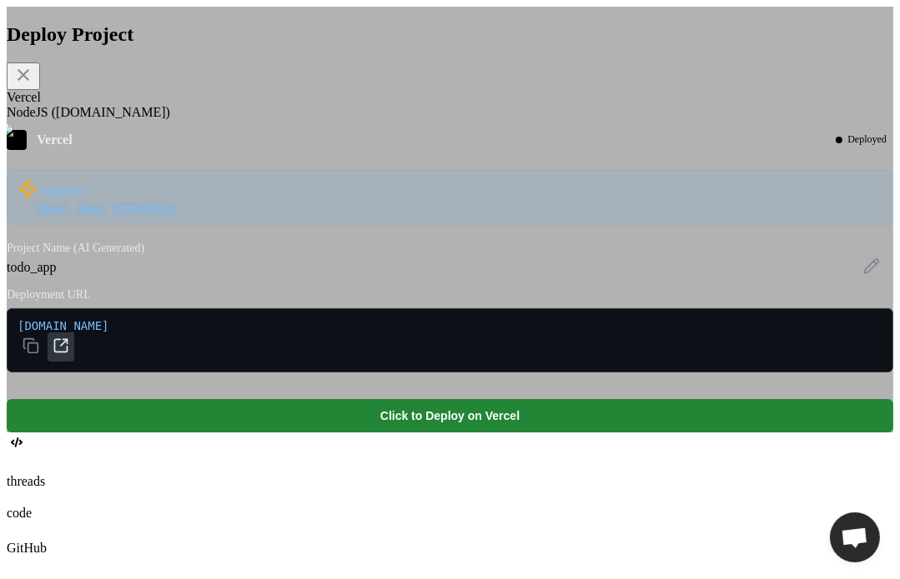
click at [68, 346] on icon at bounding box center [64, 342] width 7 height 7
click at [827, 249] on div "Deploy Project Vercel NodeJS (Fly.io) Vercel Deployed Supports: Next.js React H…" at bounding box center [450, 220] width 886 height 426
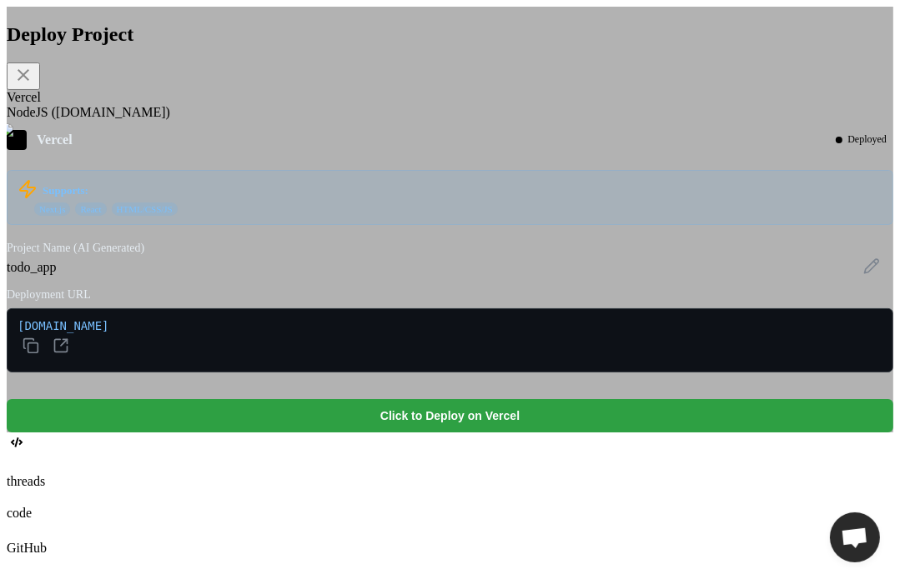
click at [397, 433] on button "Click to Deploy on Vercel" at bounding box center [450, 415] width 886 height 33
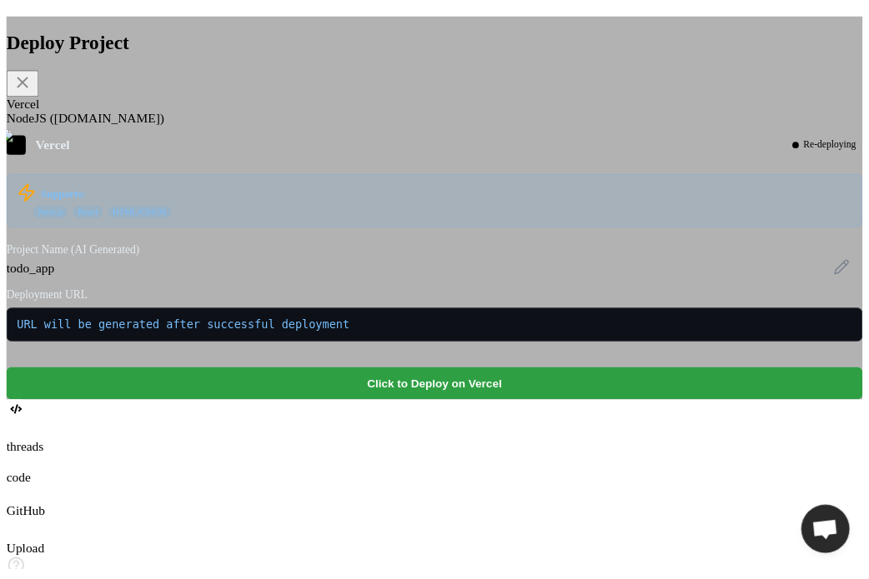
scroll to position [1816, 0]
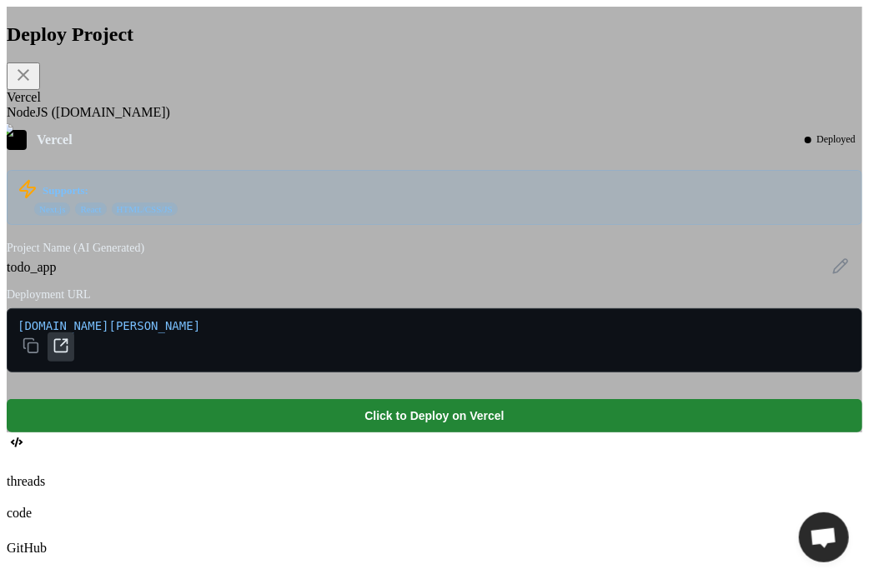
click at [69, 354] on icon at bounding box center [61, 346] width 17 height 17
click at [33, 85] on icon at bounding box center [23, 75] width 20 height 20
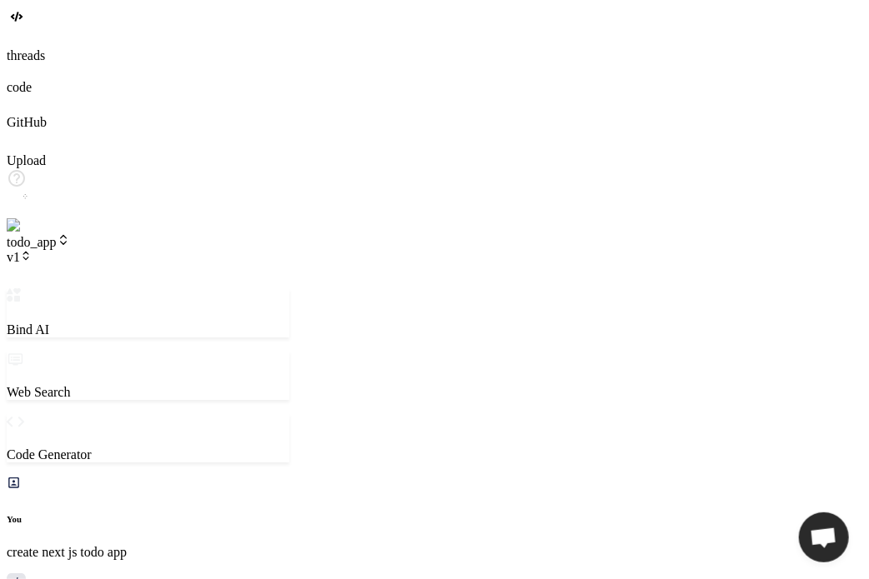
scroll to position [1963, 0]
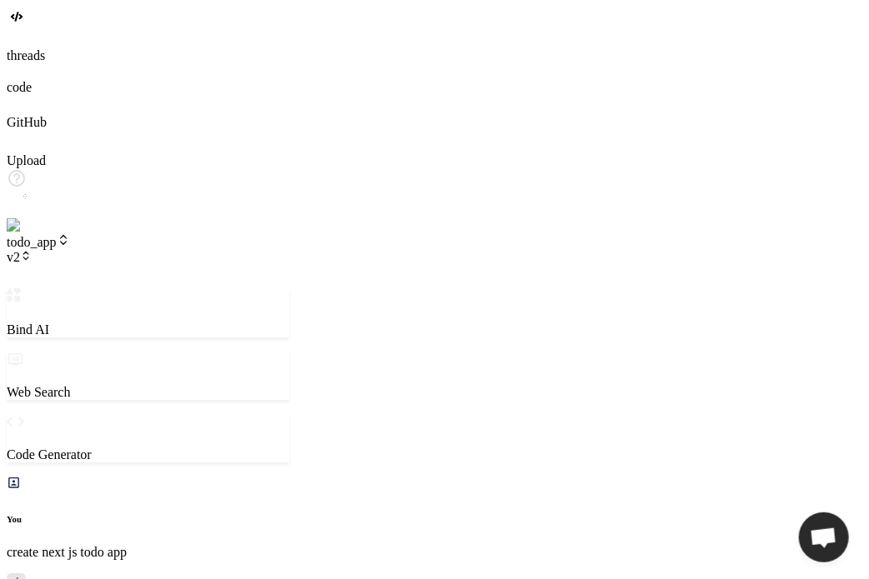
scroll to position [2955, 0]
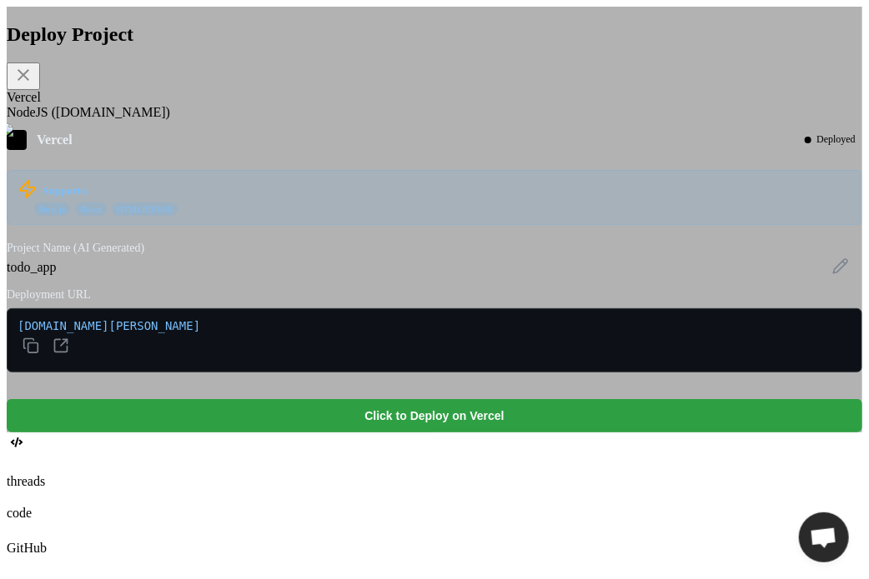
click at [451, 433] on button "Click to Deploy on Vercel" at bounding box center [434, 415] width 855 height 33
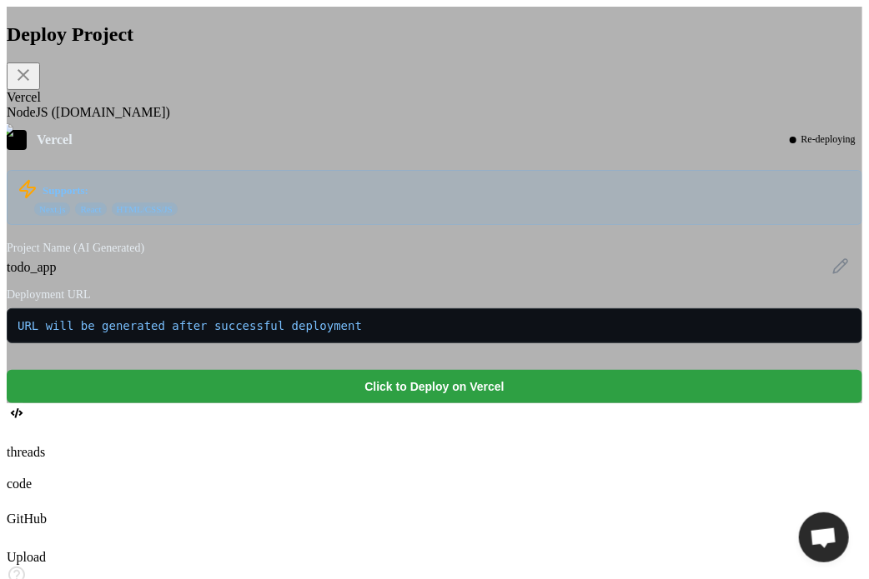
scroll to position [2955, 0]
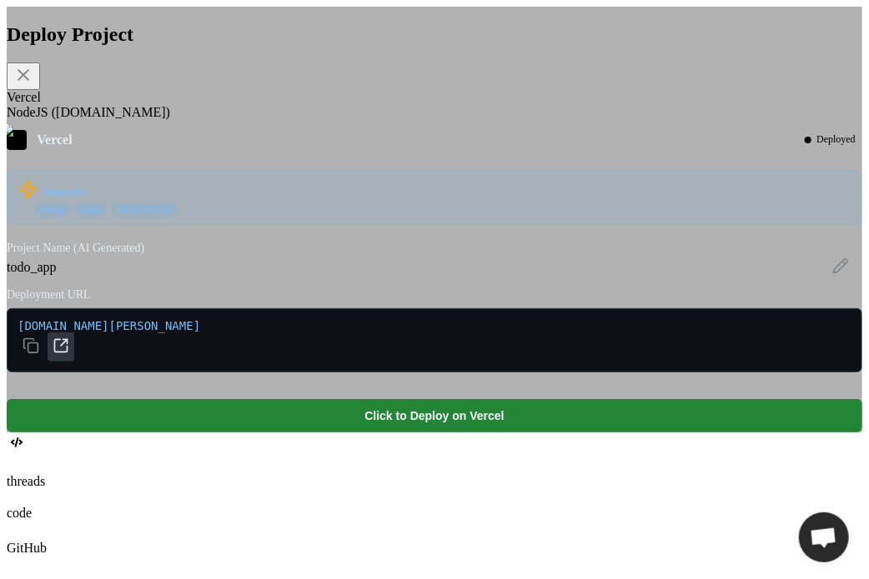
click at [68, 346] on icon at bounding box center [64, 342] width 7 height 7
